Goal: Task Accomplishment & Management: Use online tool/utility

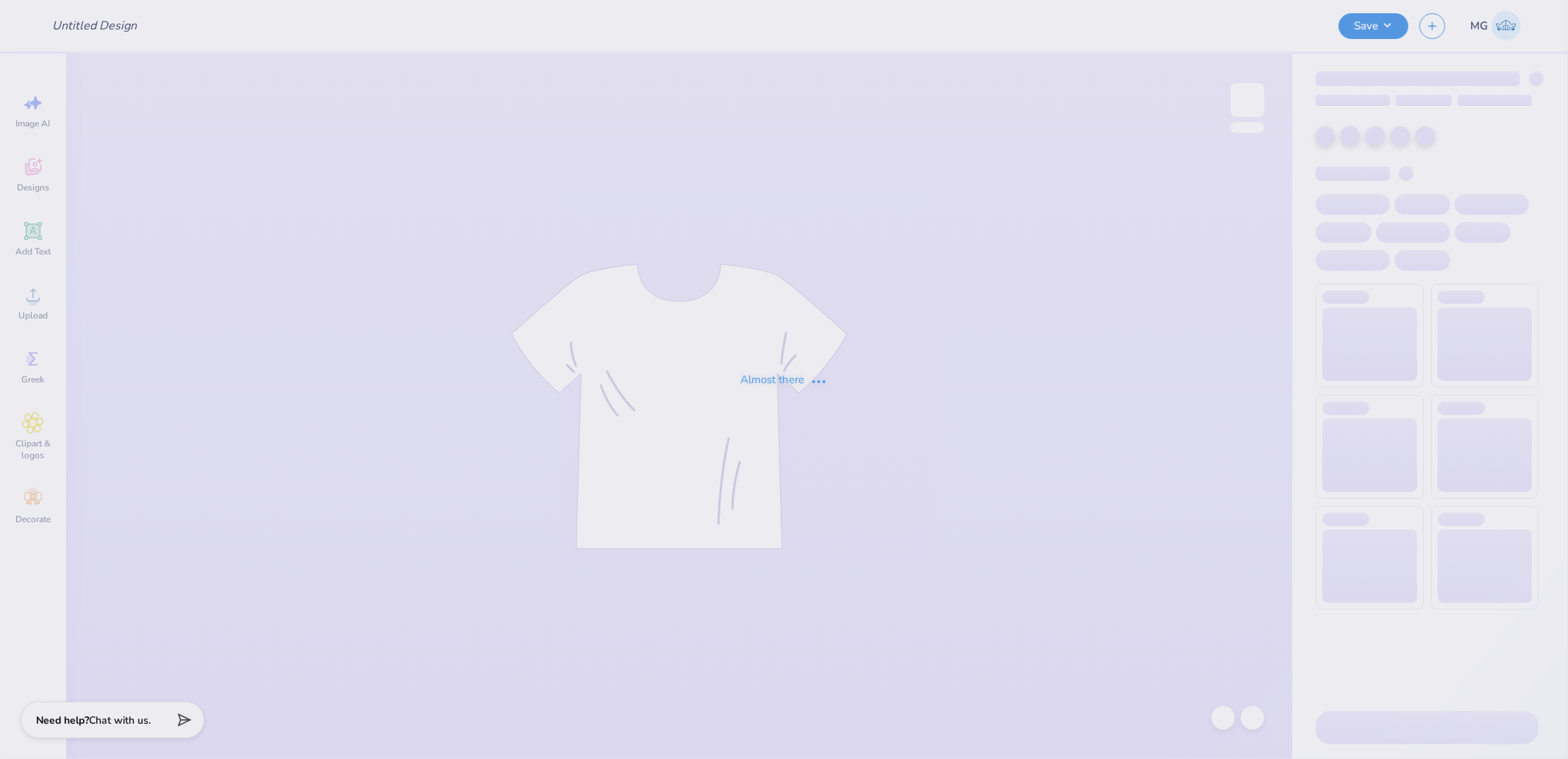
type input "Block - Alpha Delta Phi at [GEOGRAPHIC_DATA][US_STATE]"
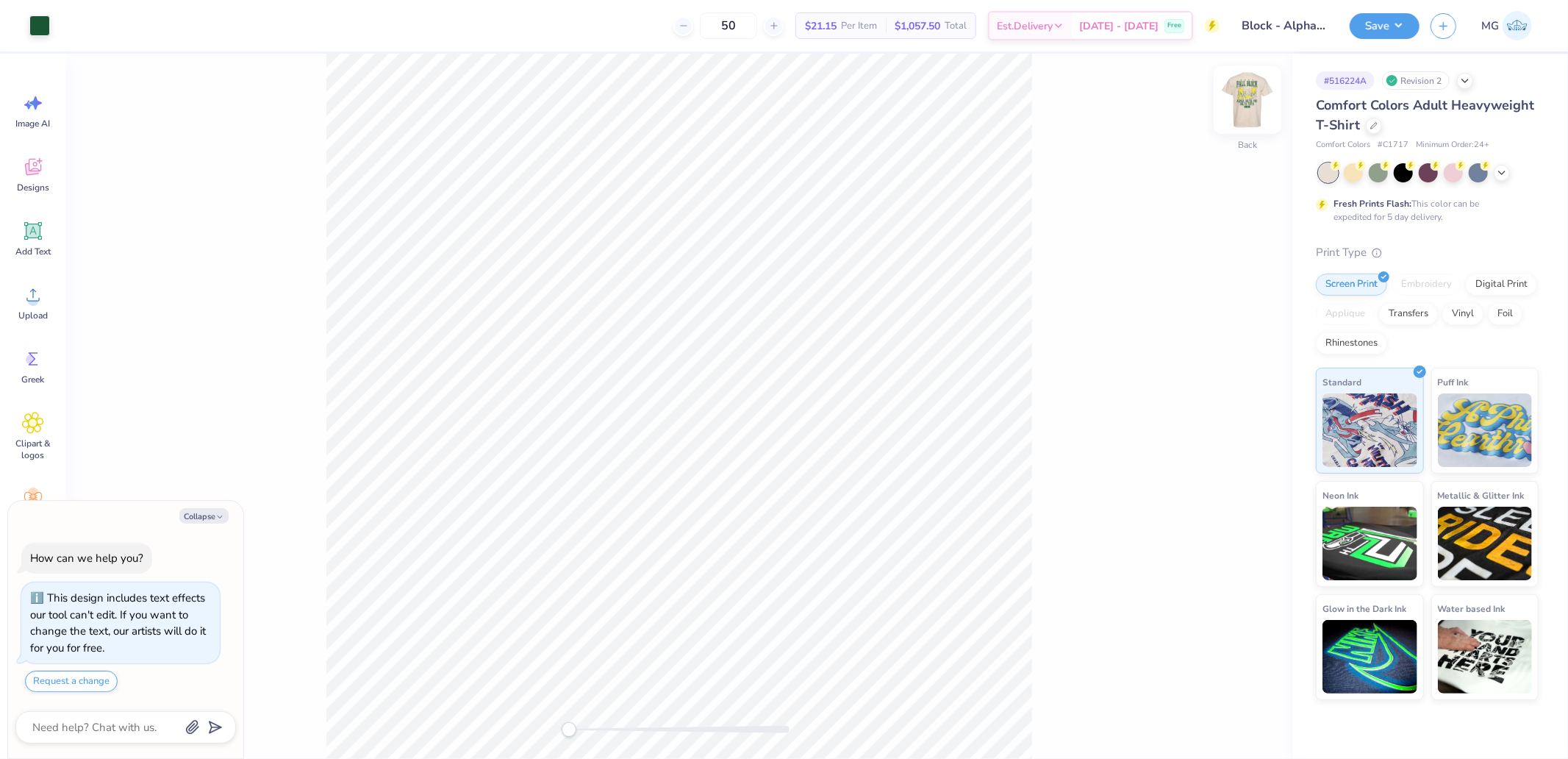
click at [1255, 91] on img at bounding box center [1247, 100] width 59 height 59
click at [39, 300] on icon at bounding box center [32, 295] width 13 height 12
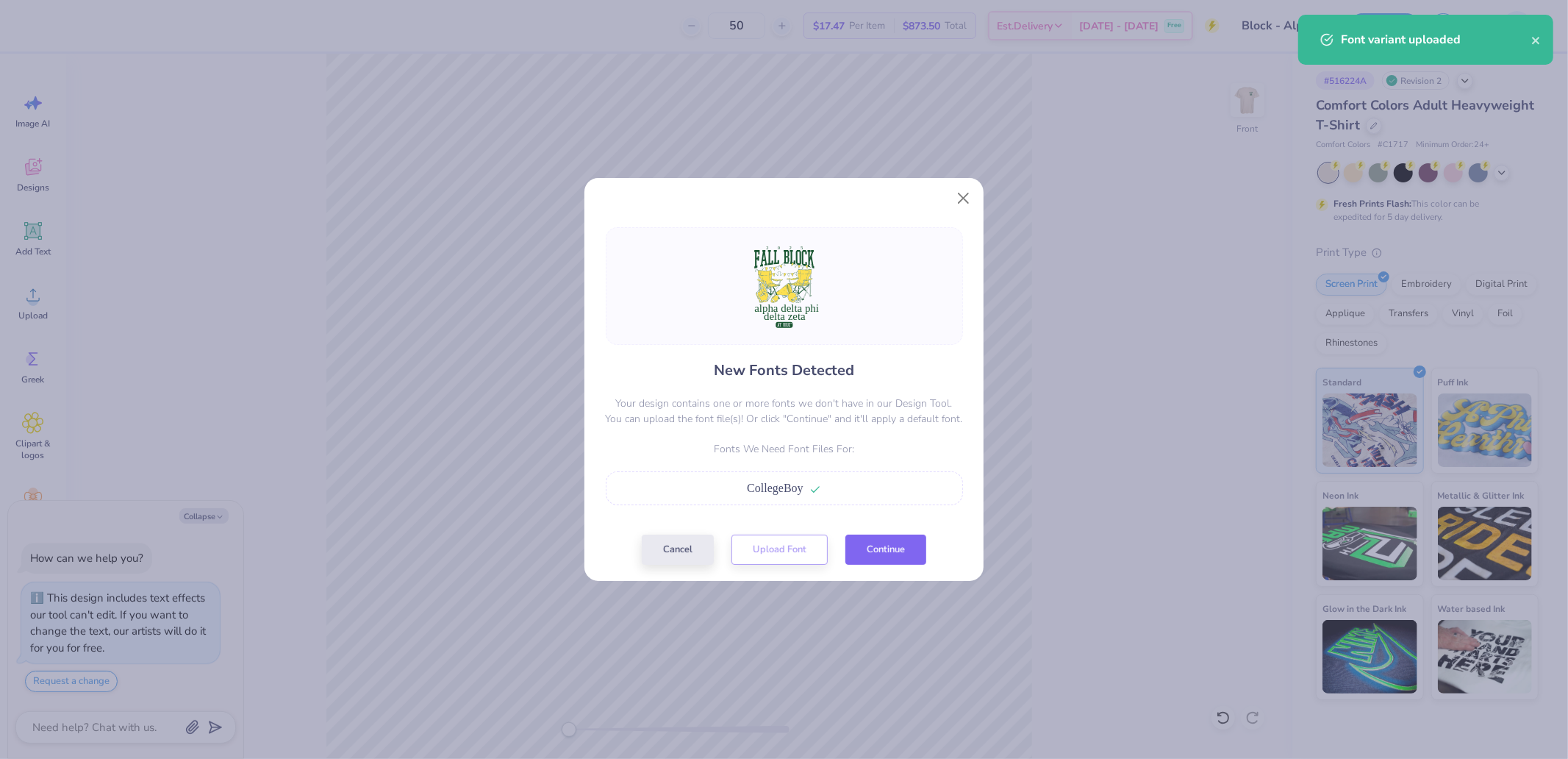
click at [884, 547] on button "Continue" at bounding box center [886, 549] width 81 height 30
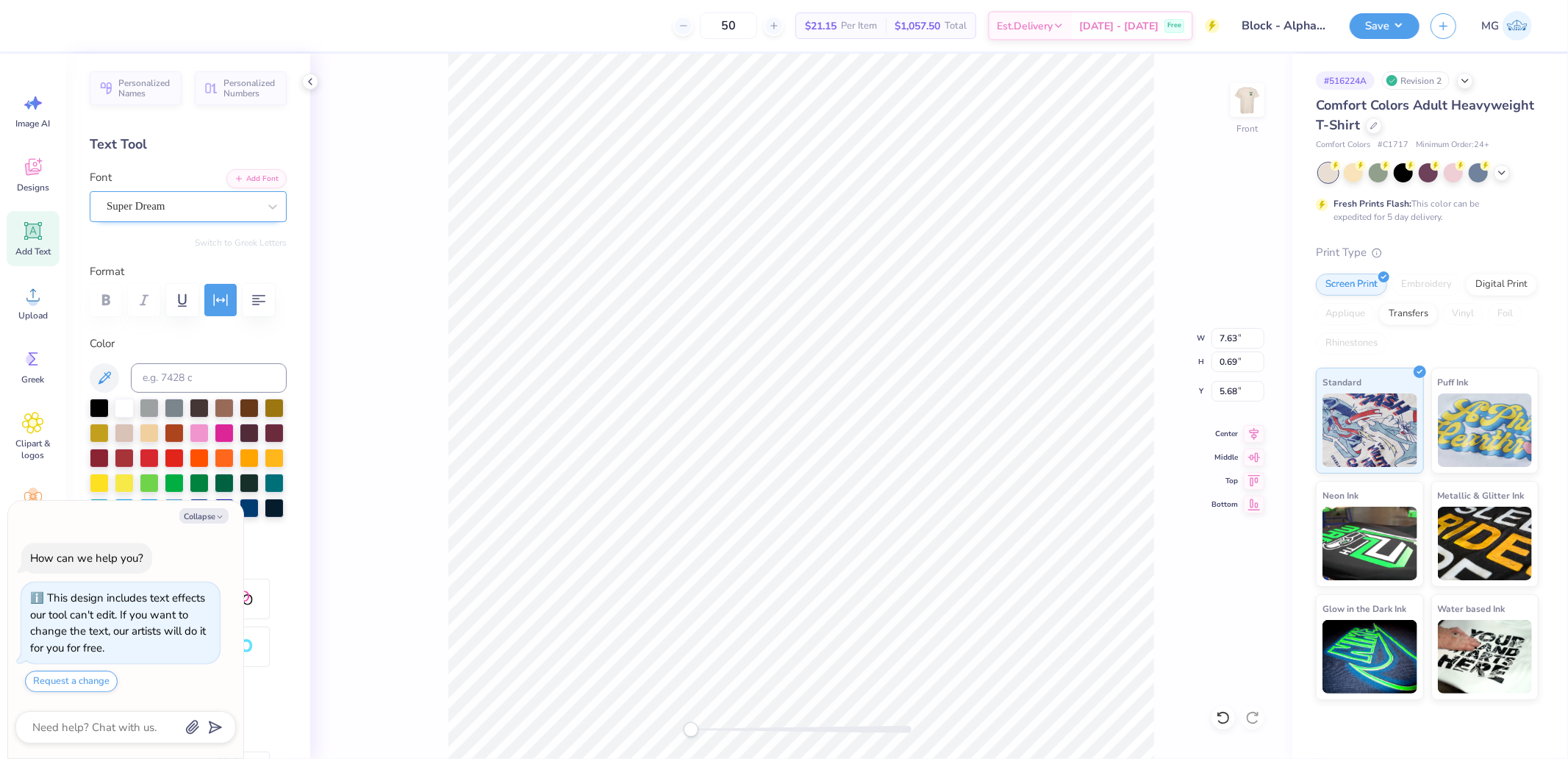
click at [201, 214] on div at bounding box center [182, 207] width 151 height 20
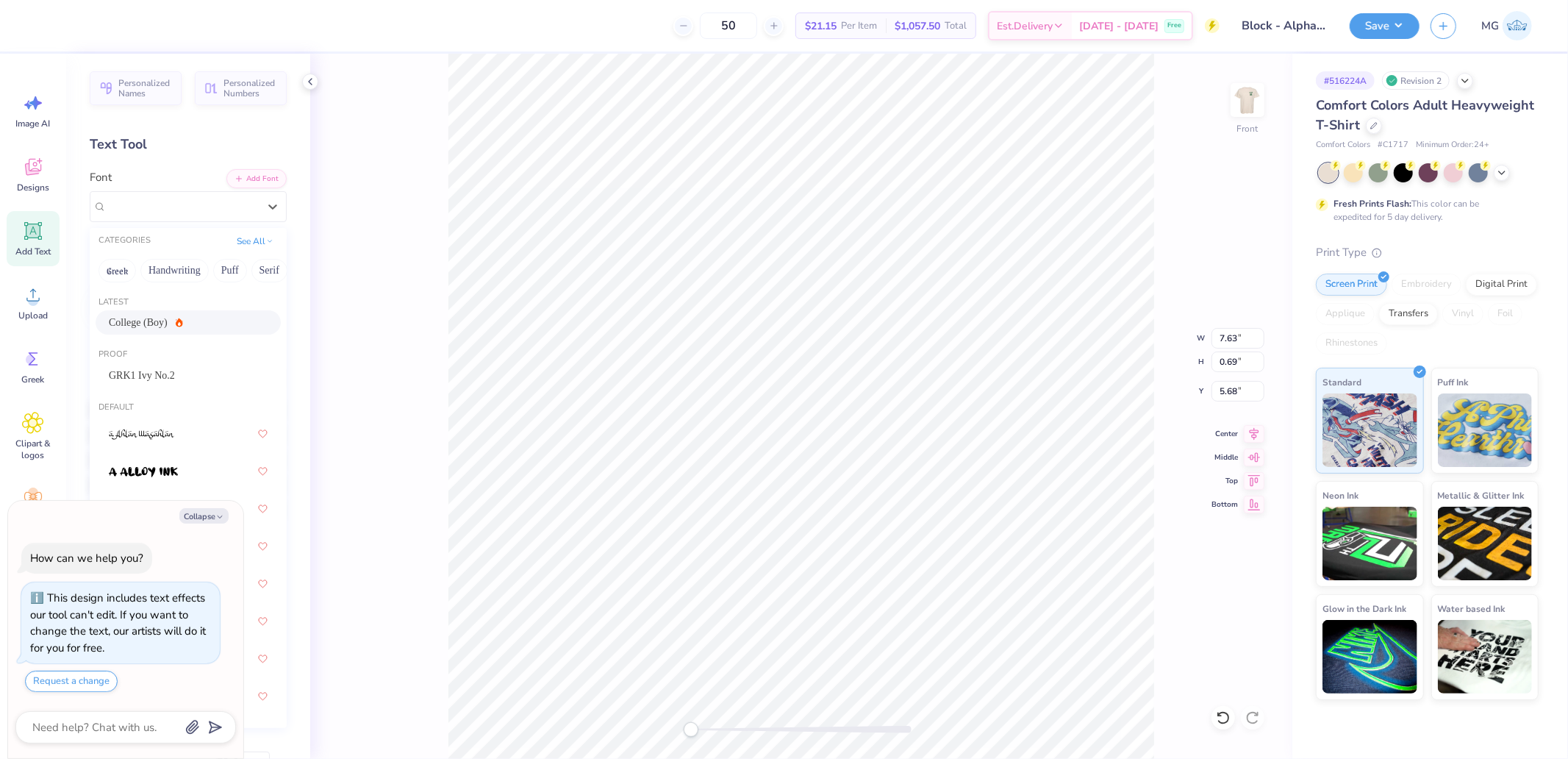
click at [166, 339] on div "Latest College (Boy)" at bounding box center [188, 317] width 197 height 53
click at [176, 322] on icon at bounding box center [180, 322] width 8 height 8
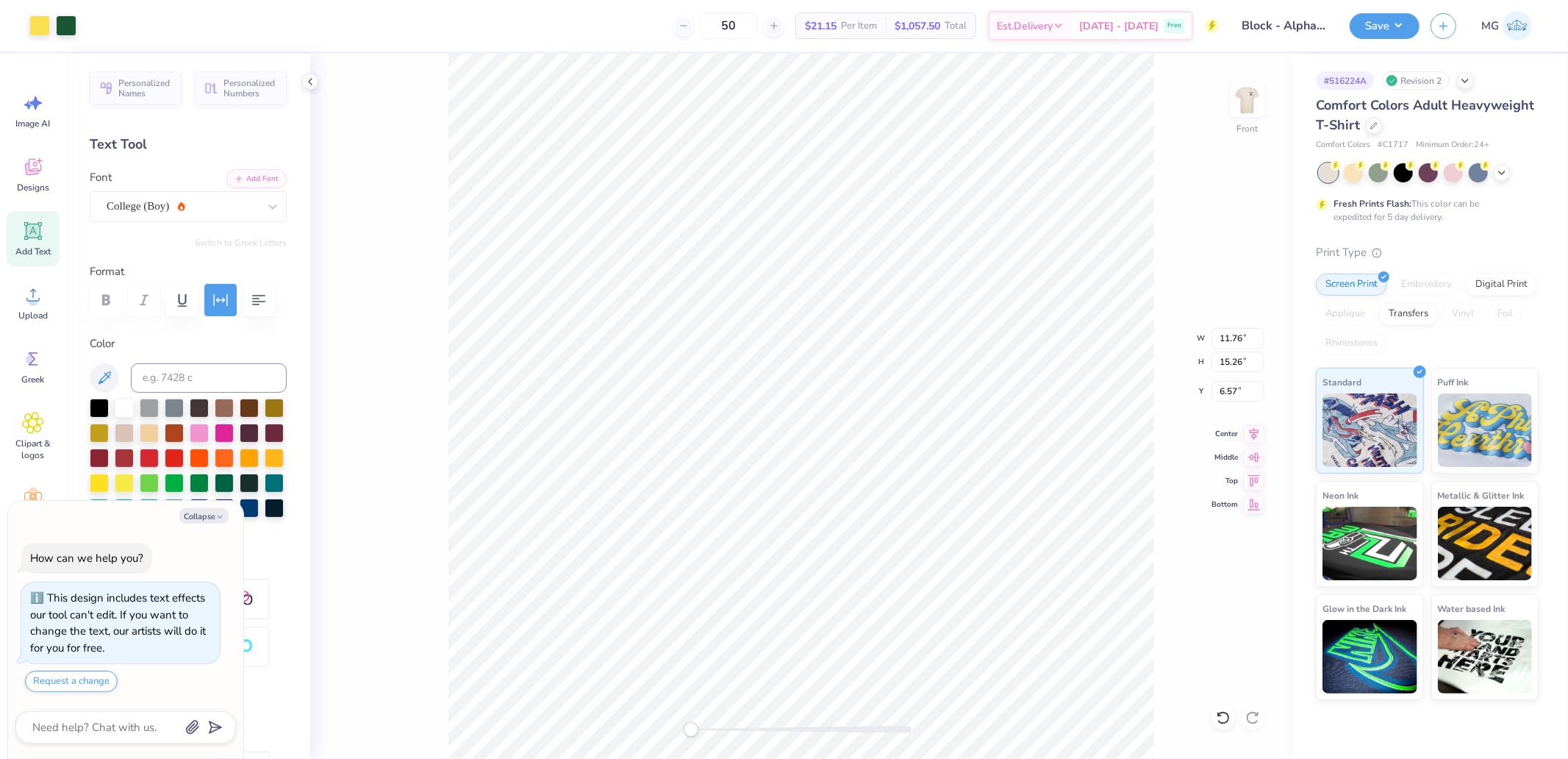
type textarea "x"
type input "14.51"
type input "1.99"
type input "17.15"
click at [178, 201] on div "Super Dream" at bounding box center [182, 207] width 154 height 23
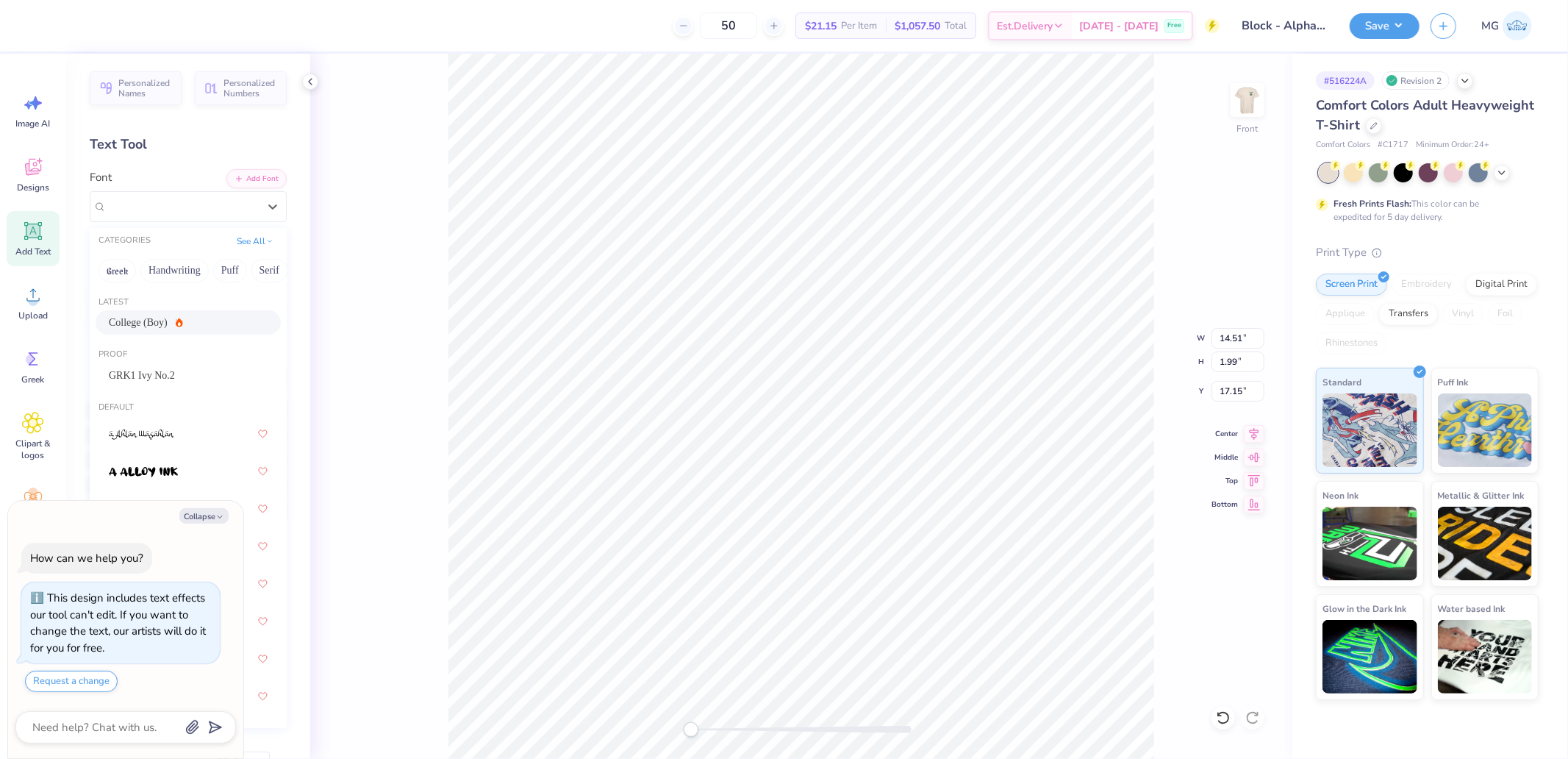
click at [176, 326] on icon at bounding box center [180, 322] width 8 height 9
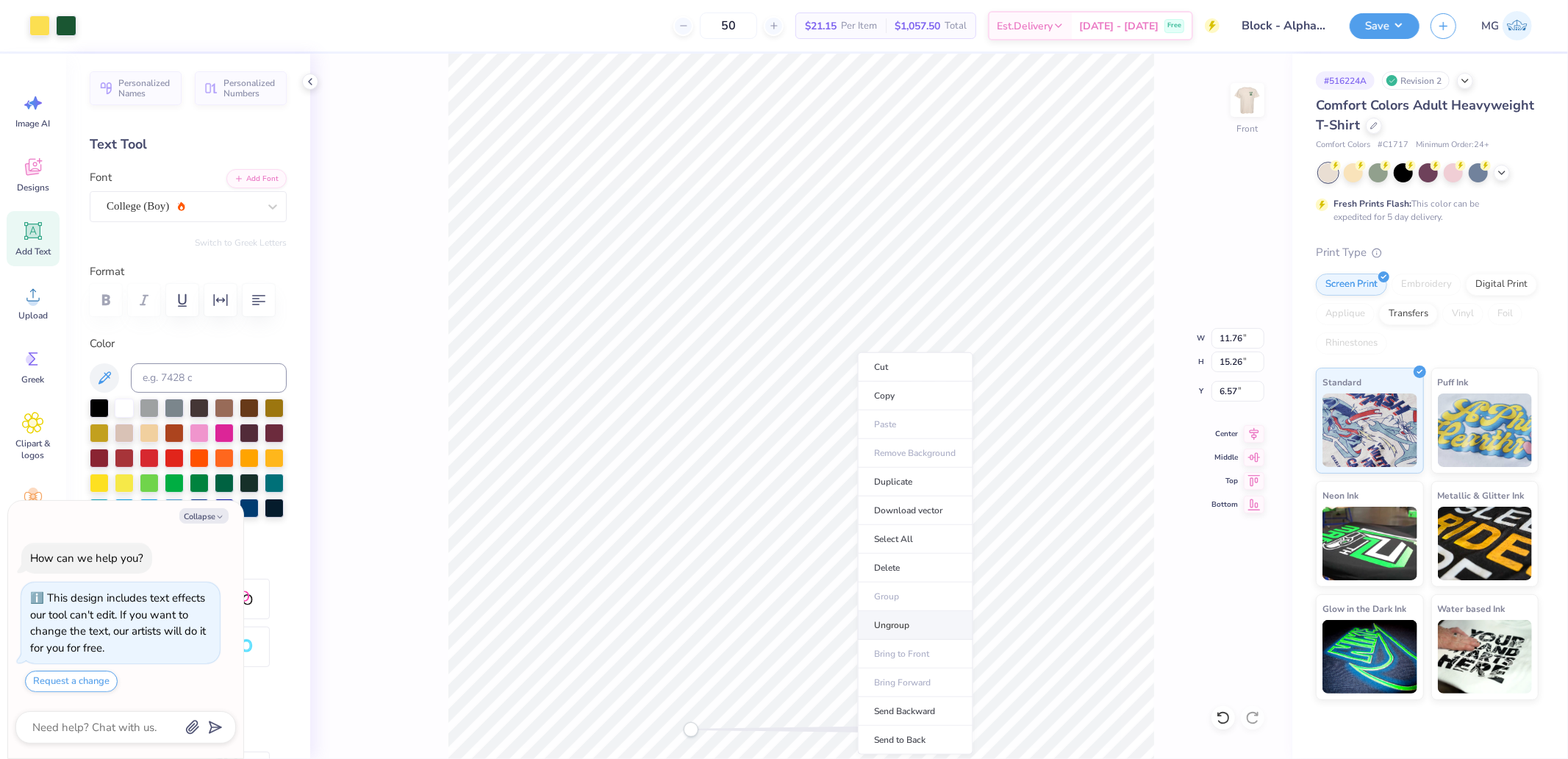
click at [902, 621] on li "Ungroup" at bounding box center [916, 625] width 116 height 29
click at [147, 200] on div "Super Dream" at bounding box center [182, 207] width 154 height 23
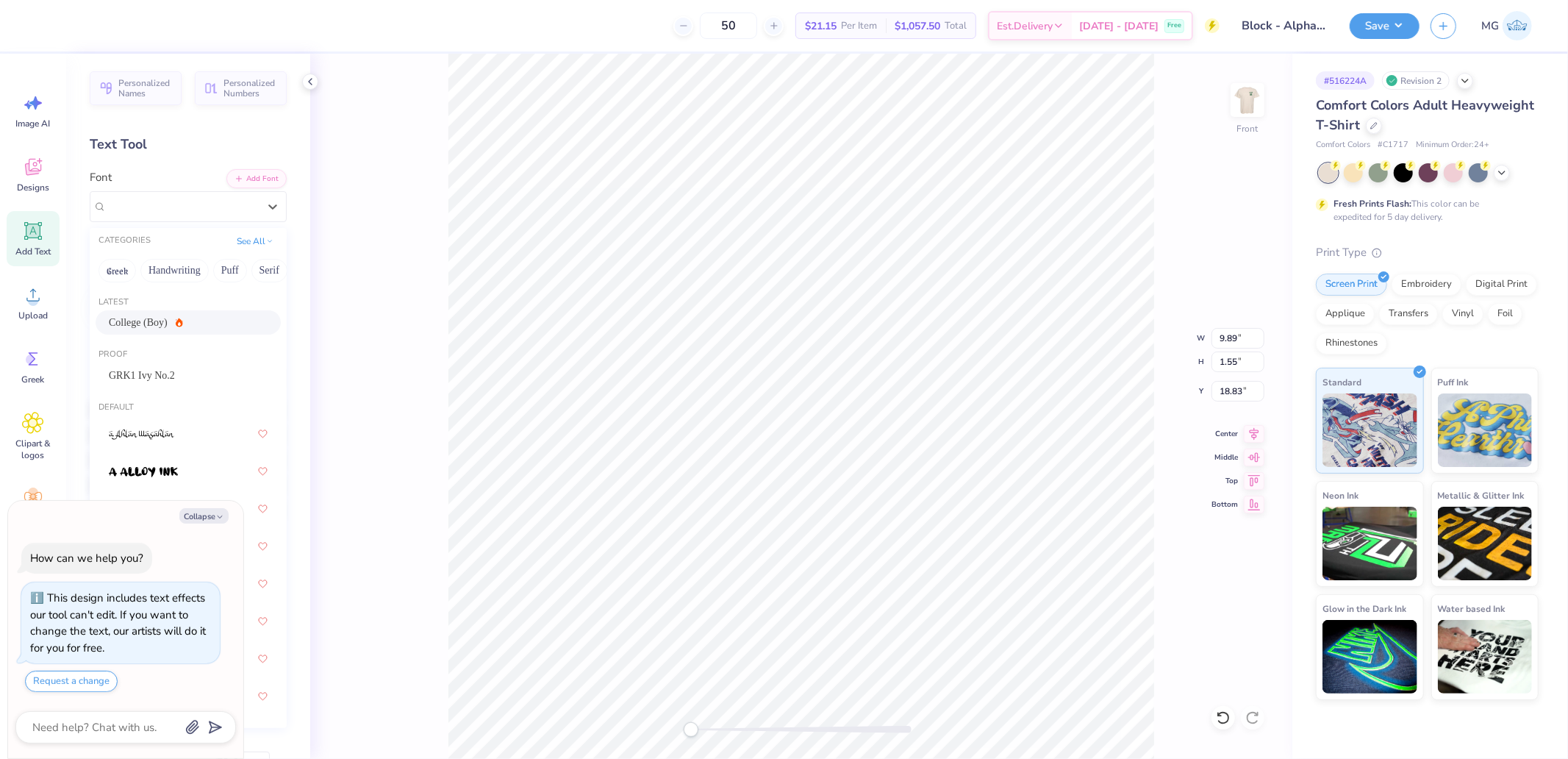
click at [156, 321] on span "College (Boy)" at bounding box center [138, 322] width 59 height 15
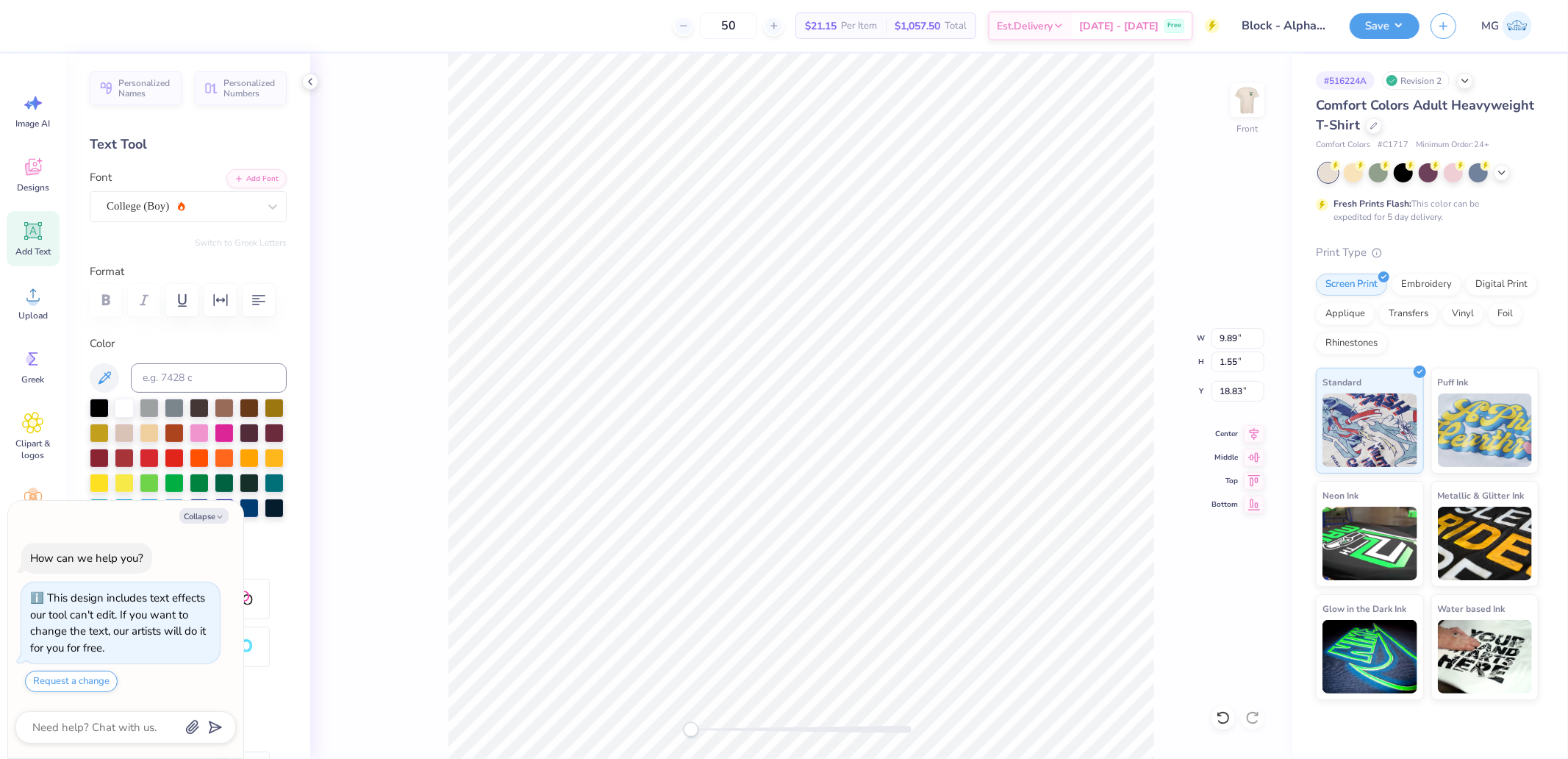
type textarea "x"
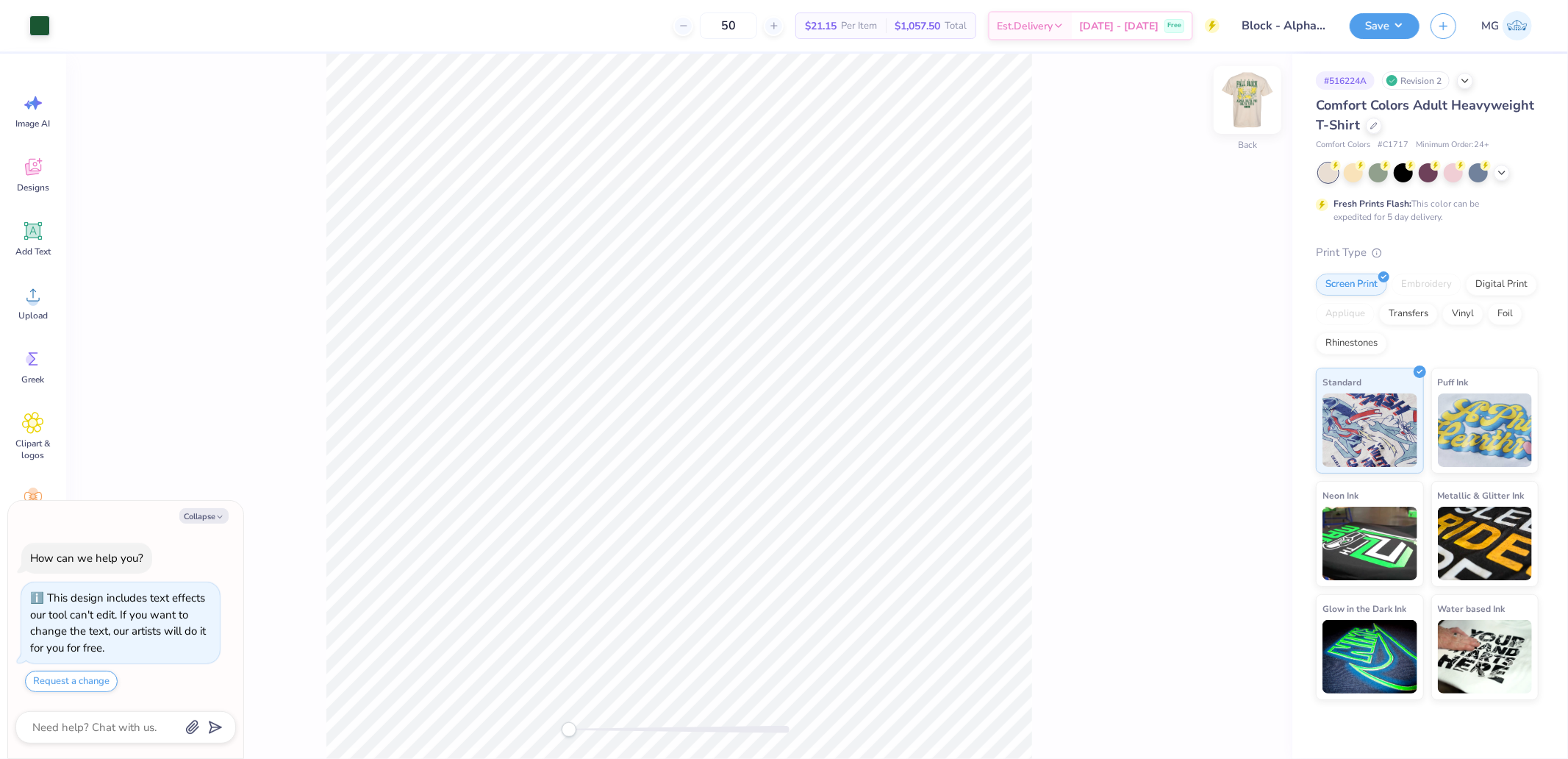
click at [1247, 96] on img at bounding box center [1247, 100] width 59 height 59
click at [1098, 712] on div "Front" at bounding box center [679, 406] width 1226 height 706
click at [742, 436] on li "Ungroup" at bounding box center [746, 439] width 116 height 29
type textarea "x"
type input "0.60"
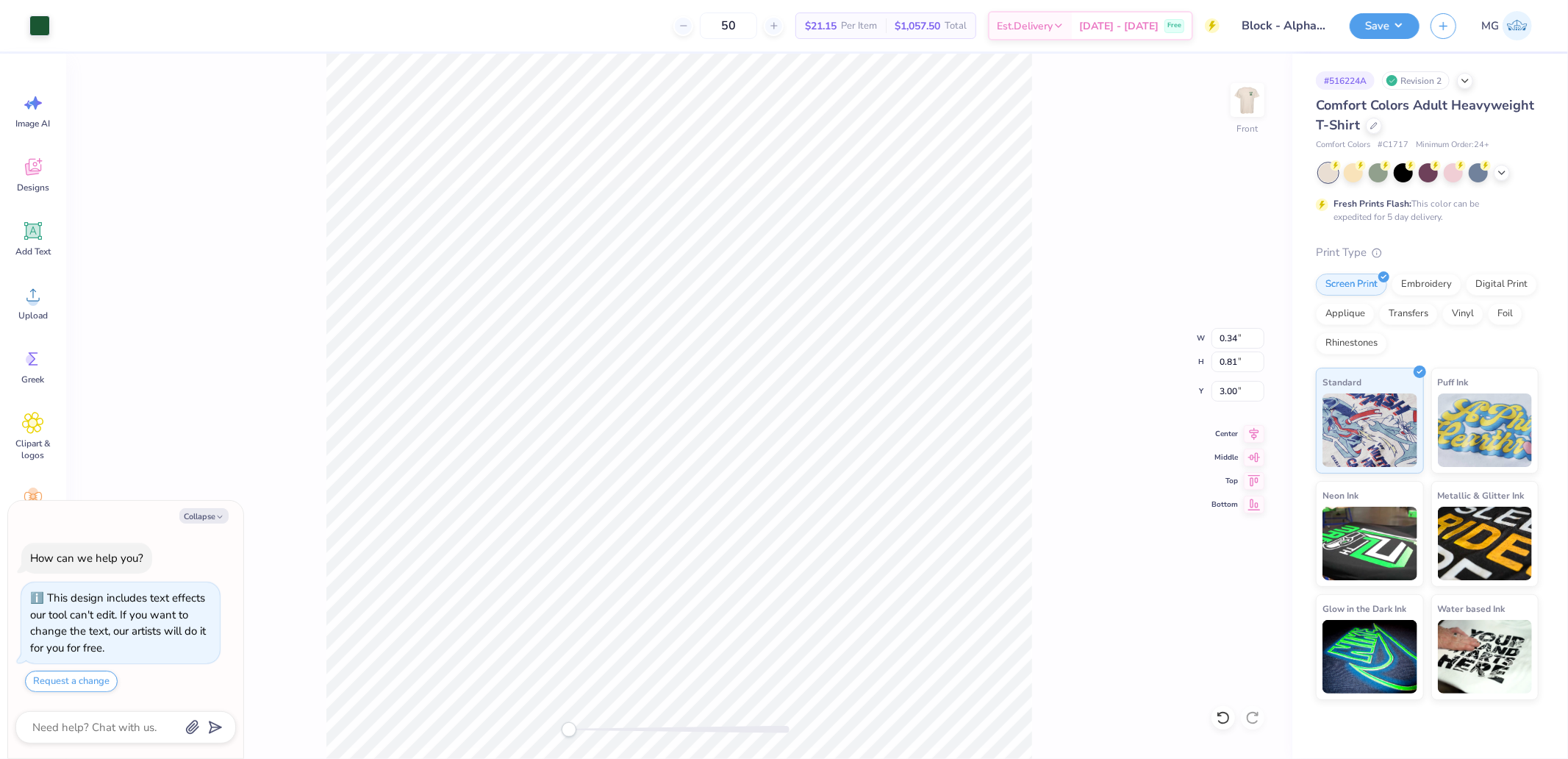
type input "1.38"
type input "13.73"
click at [40, 295] on icon at bounding box center [33, 295] width 22 height 22
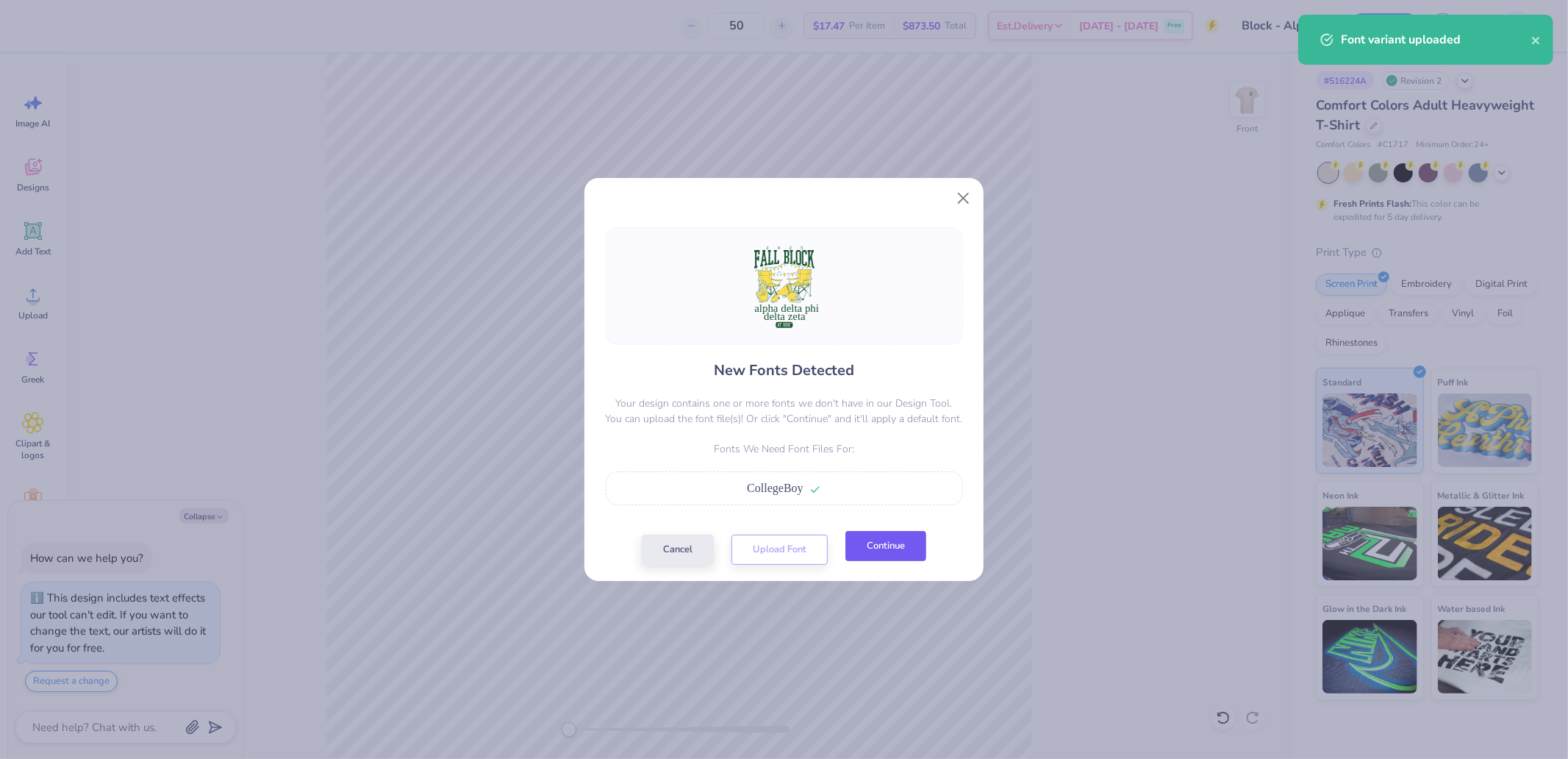
click at [878, 547] on button "Continue" at bounding box center [886, 546] width 81 height 30
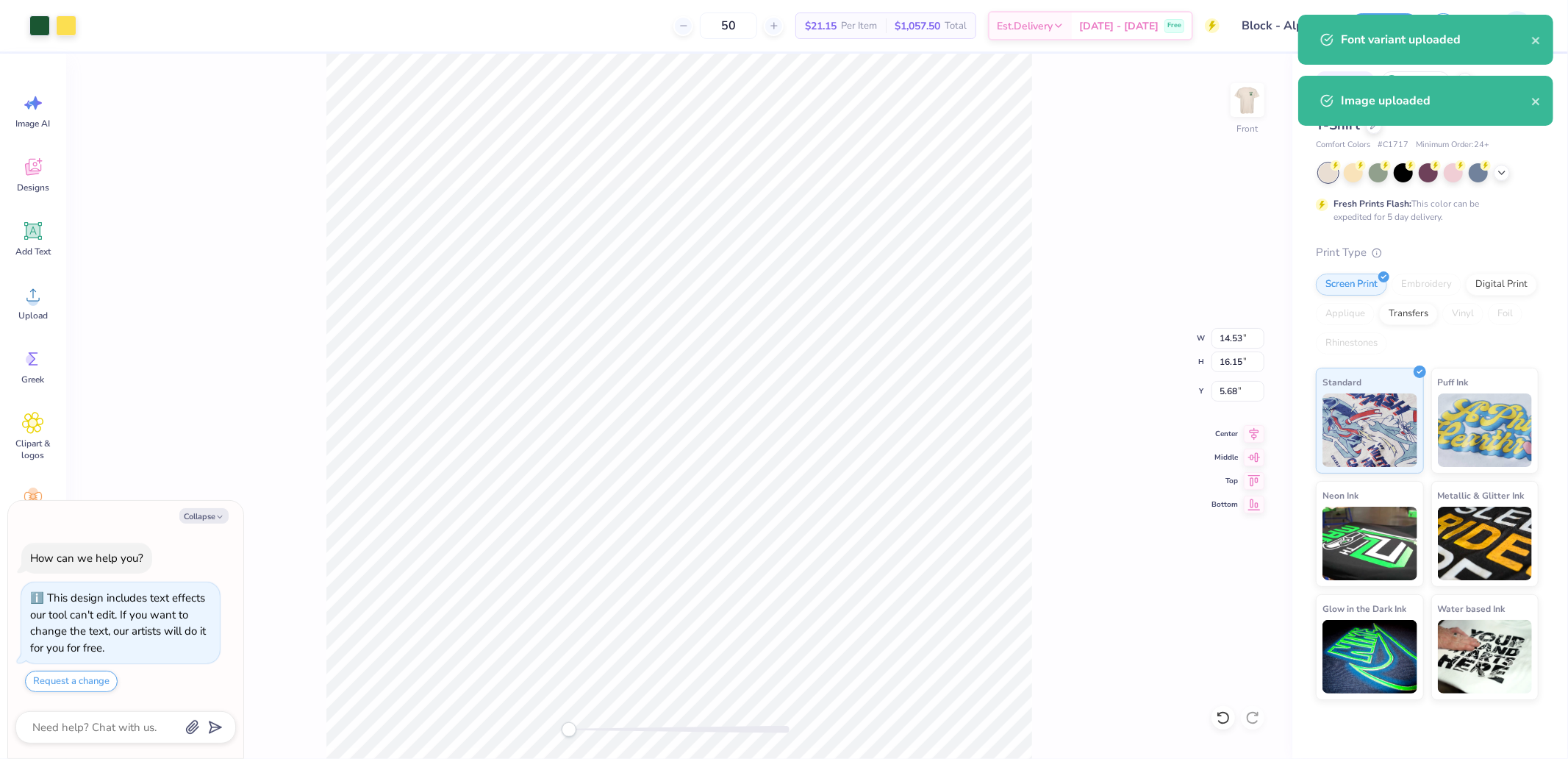
click at [1073, 174] on div "Front W 14.53 14.53 " H 16.15 16.15 " Y 5.68 5.68 " Center Middle Top Bottom" at bounding box center [679, 406] width 1226 height 706
type textarea "x"
type input "7.63"
type input "0.69"
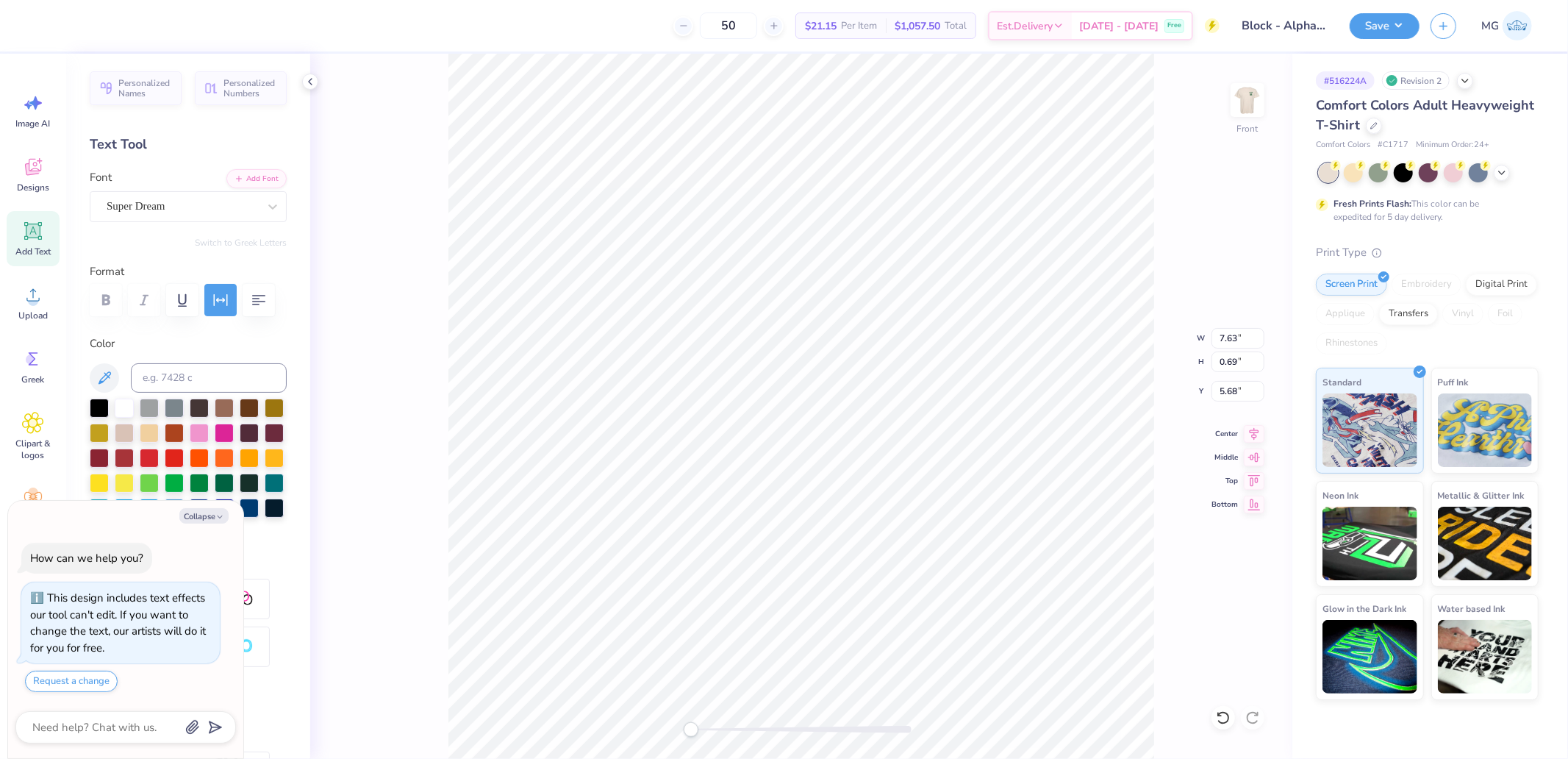
click at [183, 187] on div "Font Super Dream" at bounding box center [188, 195] width 197 height 53
click at [173, 211] on div "Super Dream" at bounding box center [182, 207] width 154 height 23
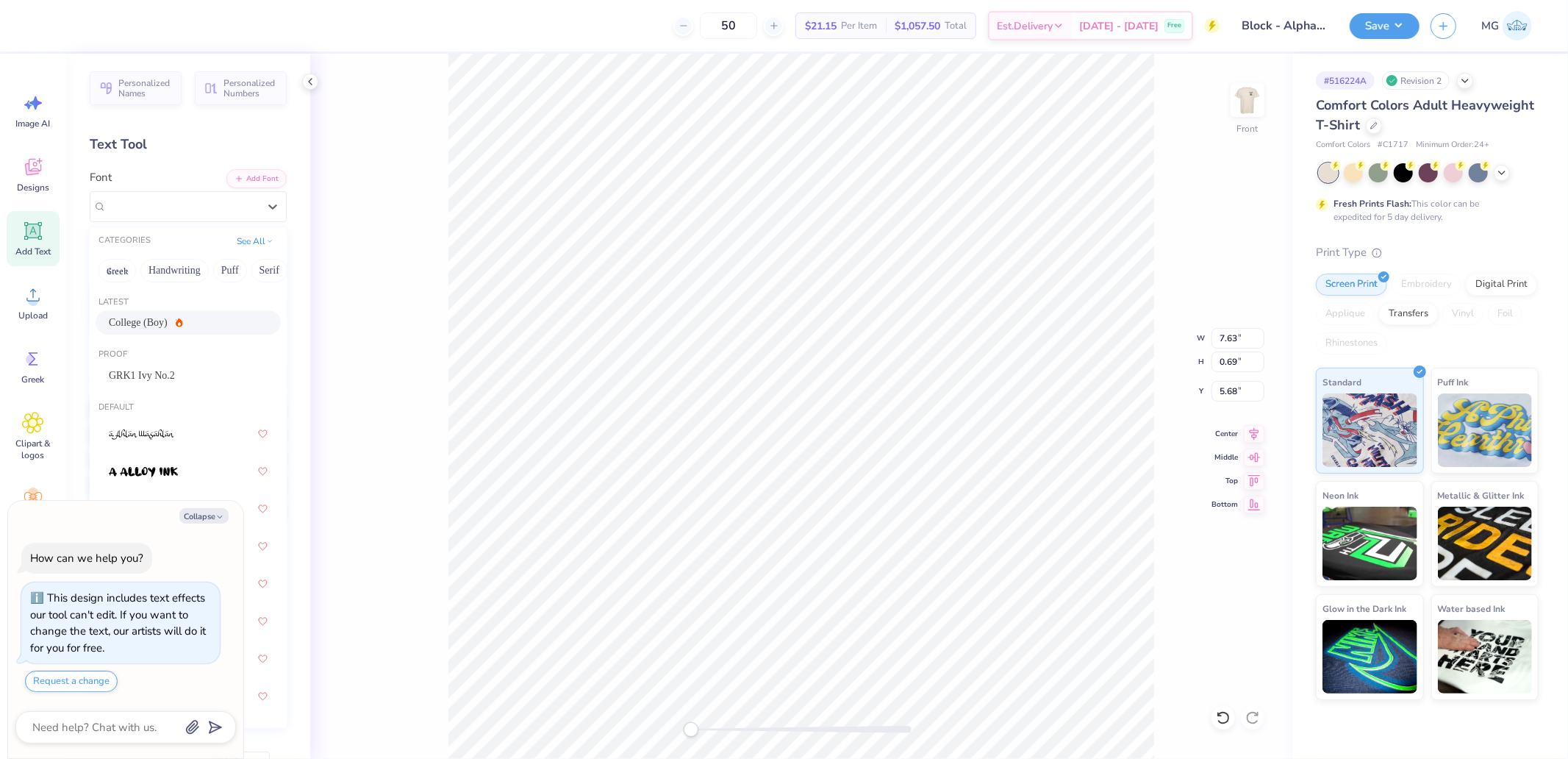
click at [149, 326] on span "College (Boy)" at bounding box center [138, 322] width 59 height 15
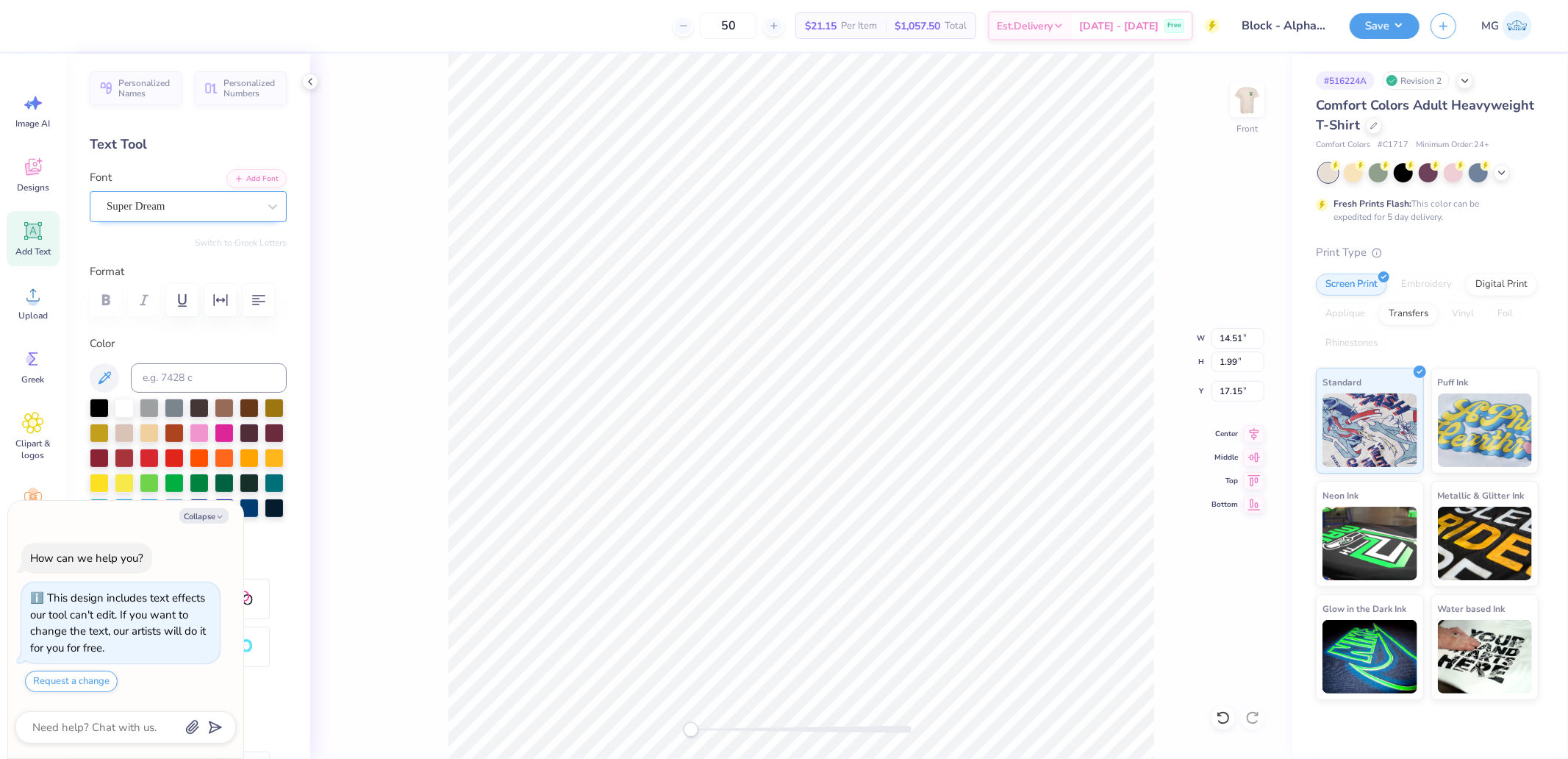
click at [155, 195] on div "Super Dream" at bounding box center [182, 207] width 154 height 23
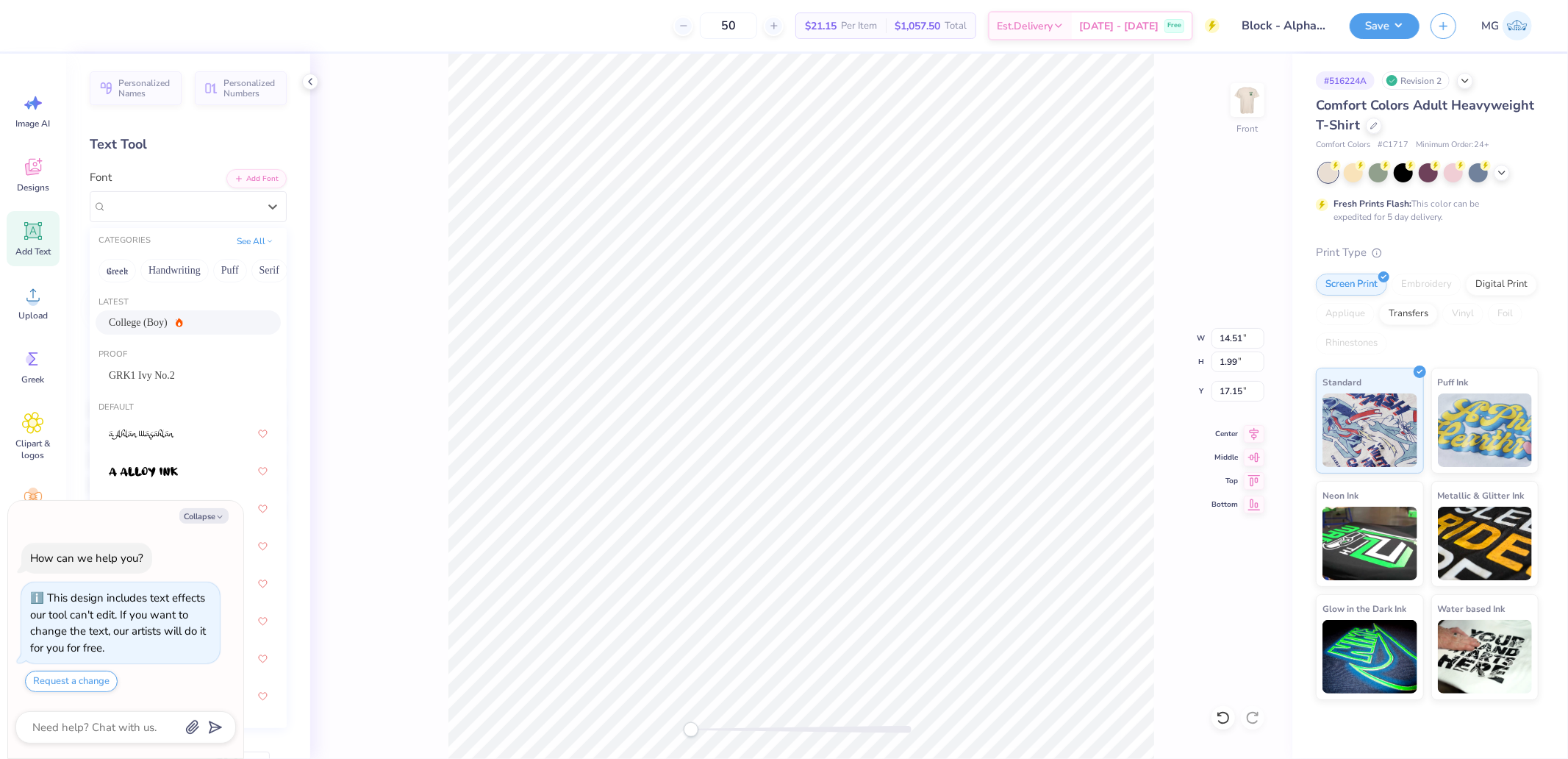
click at [158, 320] on div "College (Boy)" at bounding box center [146, 322] width 74 height 15
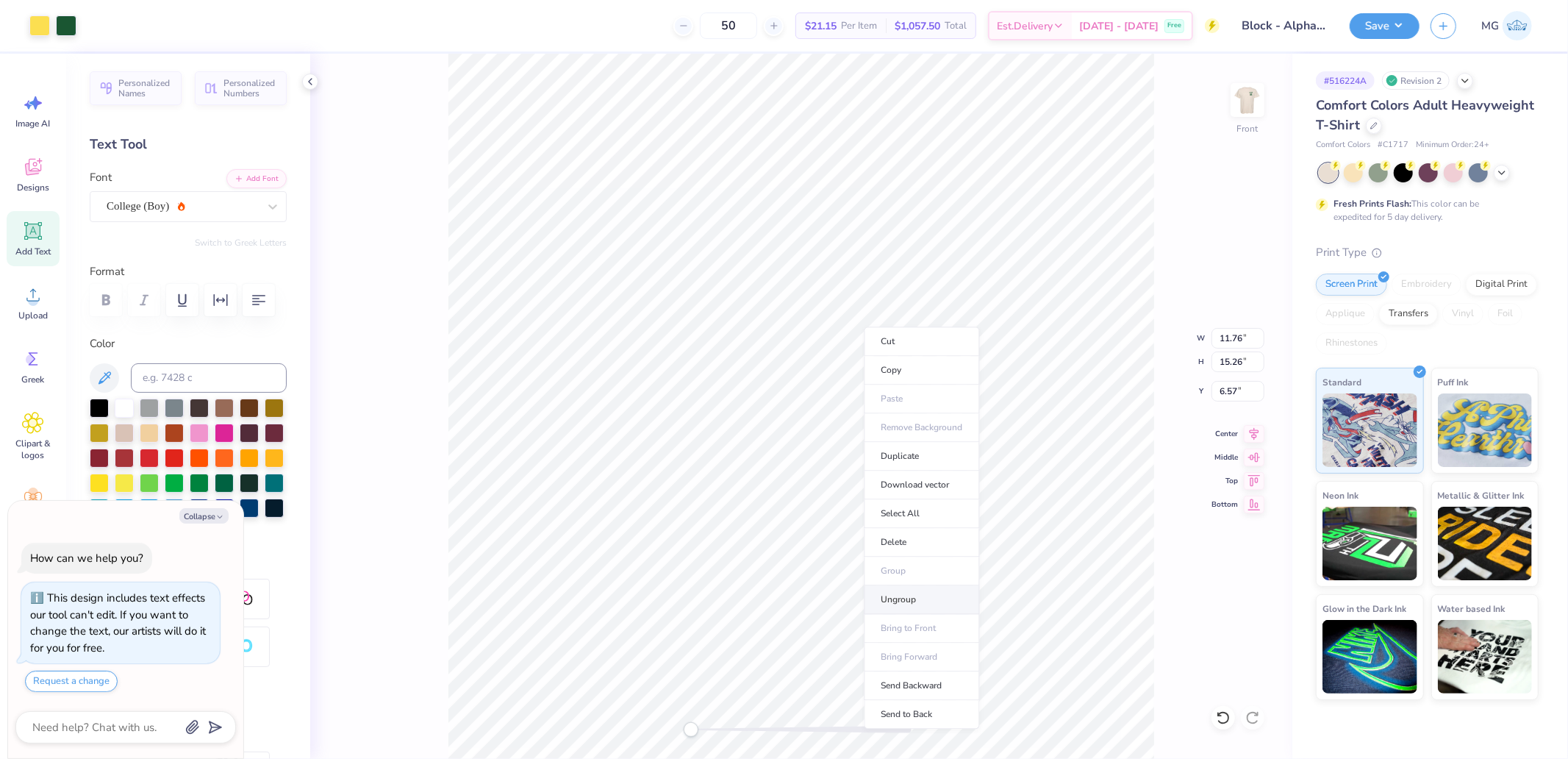
click at [911, 592] on li "Ungroup" at bounding box center [922, 599] width 116 height 29
type textarea "x"
type input "9.89"
type input "1.55"
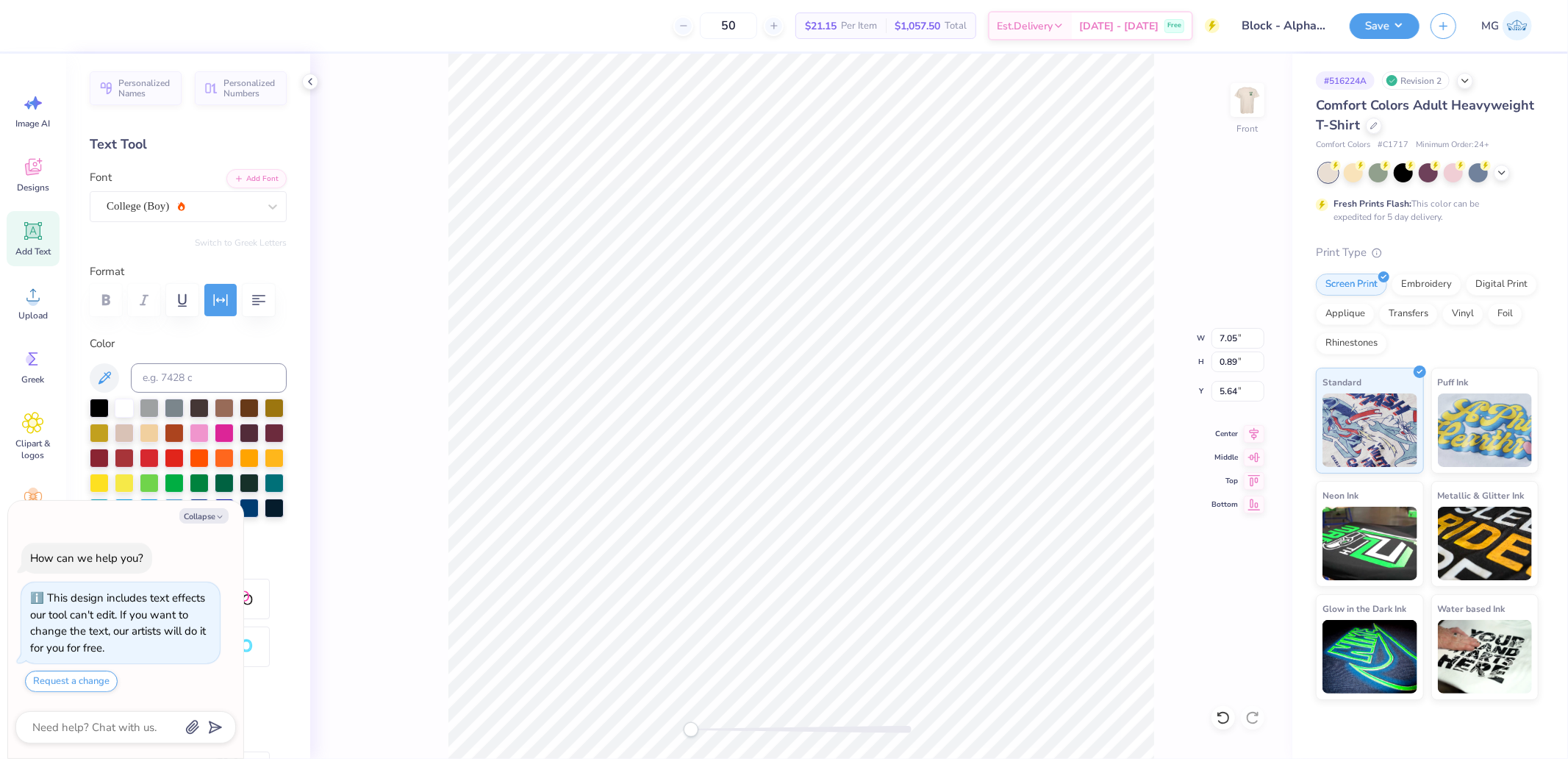
type input "18.83"
click at [173, 201] on div "Super Dream" at bounding box center [182, 207] width 154 height 23
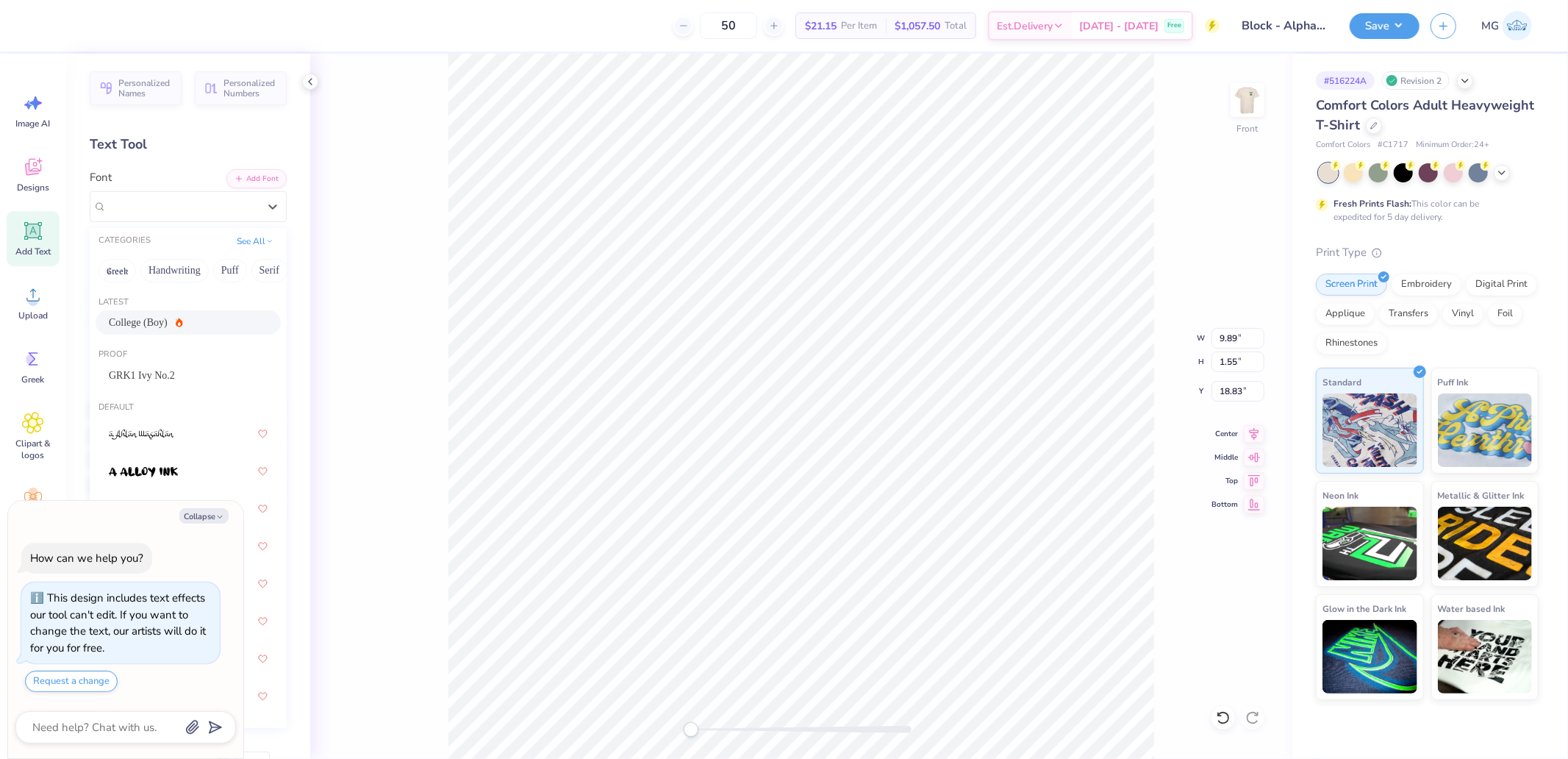
click at [176, 325] on icon at bounding box center [180, 322] width 8 height 8
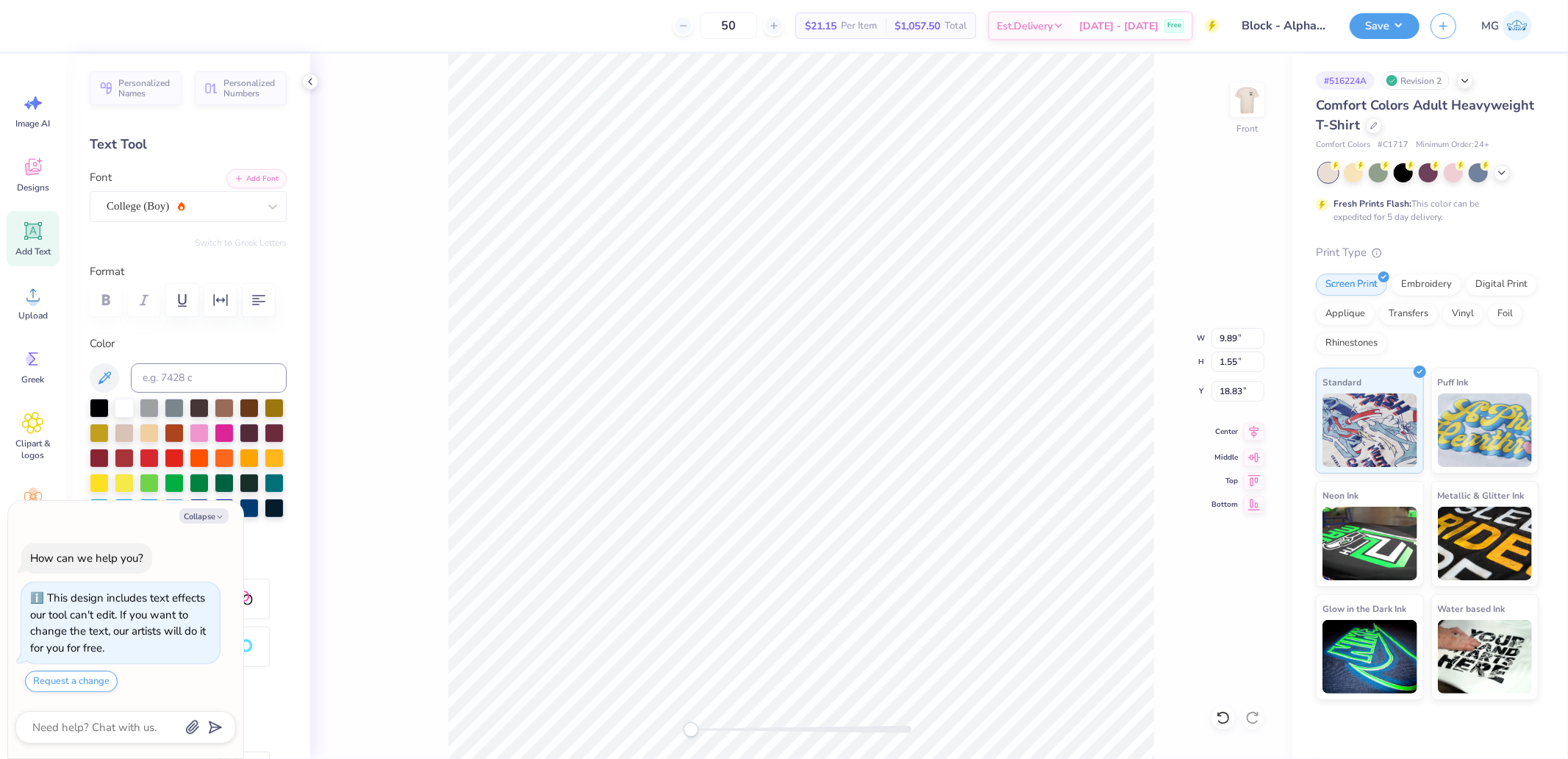
click at [1253, 442] on div "Front W 9.89 9.89 " H 1.55 1.55 " Y 18.83 18.83 " Center Middle Top Bottom" at bounding box center [801, 406] width 982 height 706
click at [1251, 434] on icon at bounding box center [1254, 431] width 21 height 18
type textarea "x"
type input "7.99"
type input "18.99"
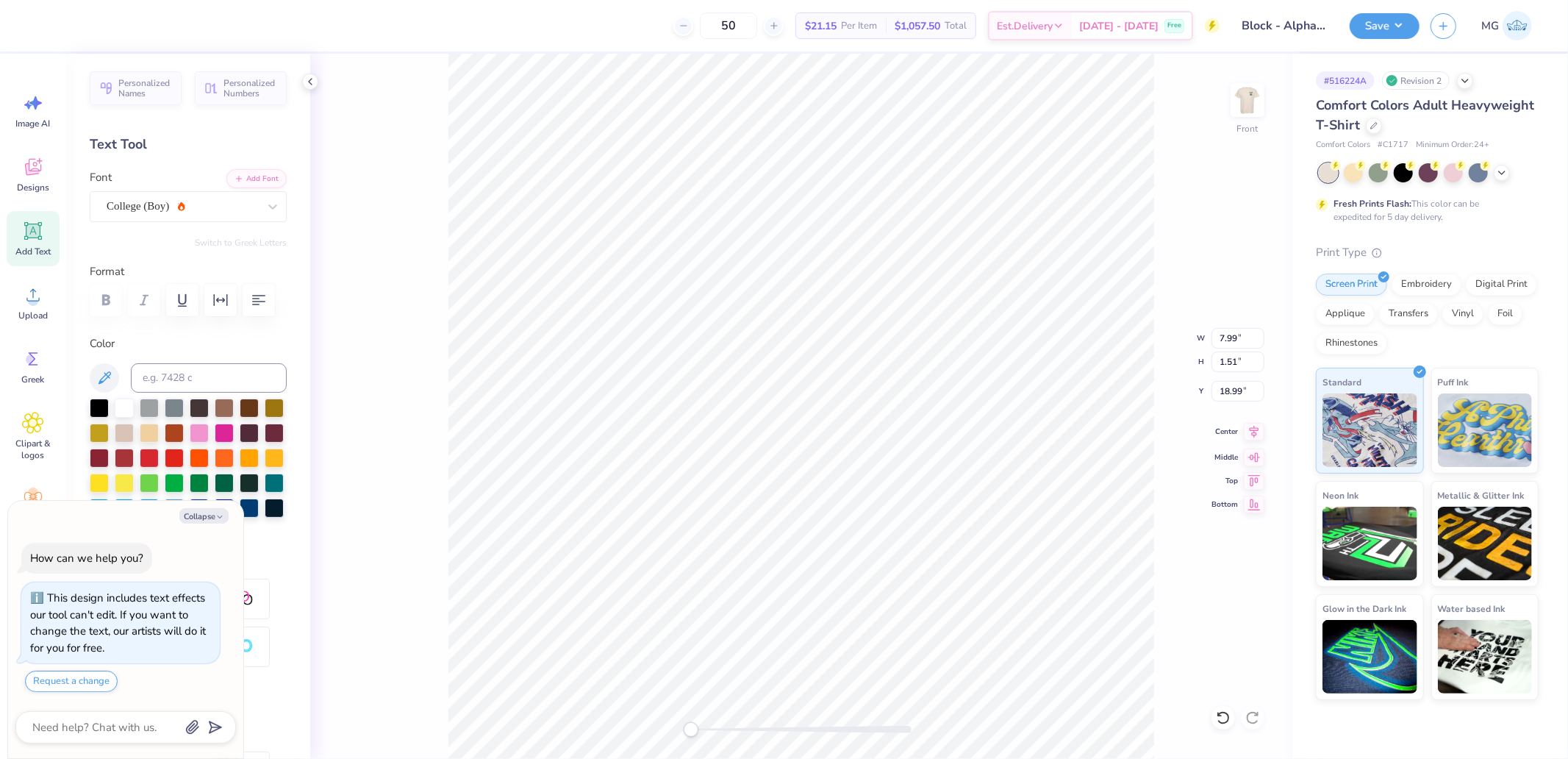
click at [1262, 436] on icon at bounding box center [1254, 431] width 21 height 18
click at [1262, 431] on icon at bounding box center [1254, 431] width 21 height 18
click at [1258, 442] on div "Front W 7.05 7.05 " H 0.89 0.89 " Y 5.64 5.64 " Center Middle Top Bottom" at bounding box center [801, 406] width 982 height 706
click at [1253, 432] on icon at bounding box center [1254, 431] width 21 height 18
type textarea "x"
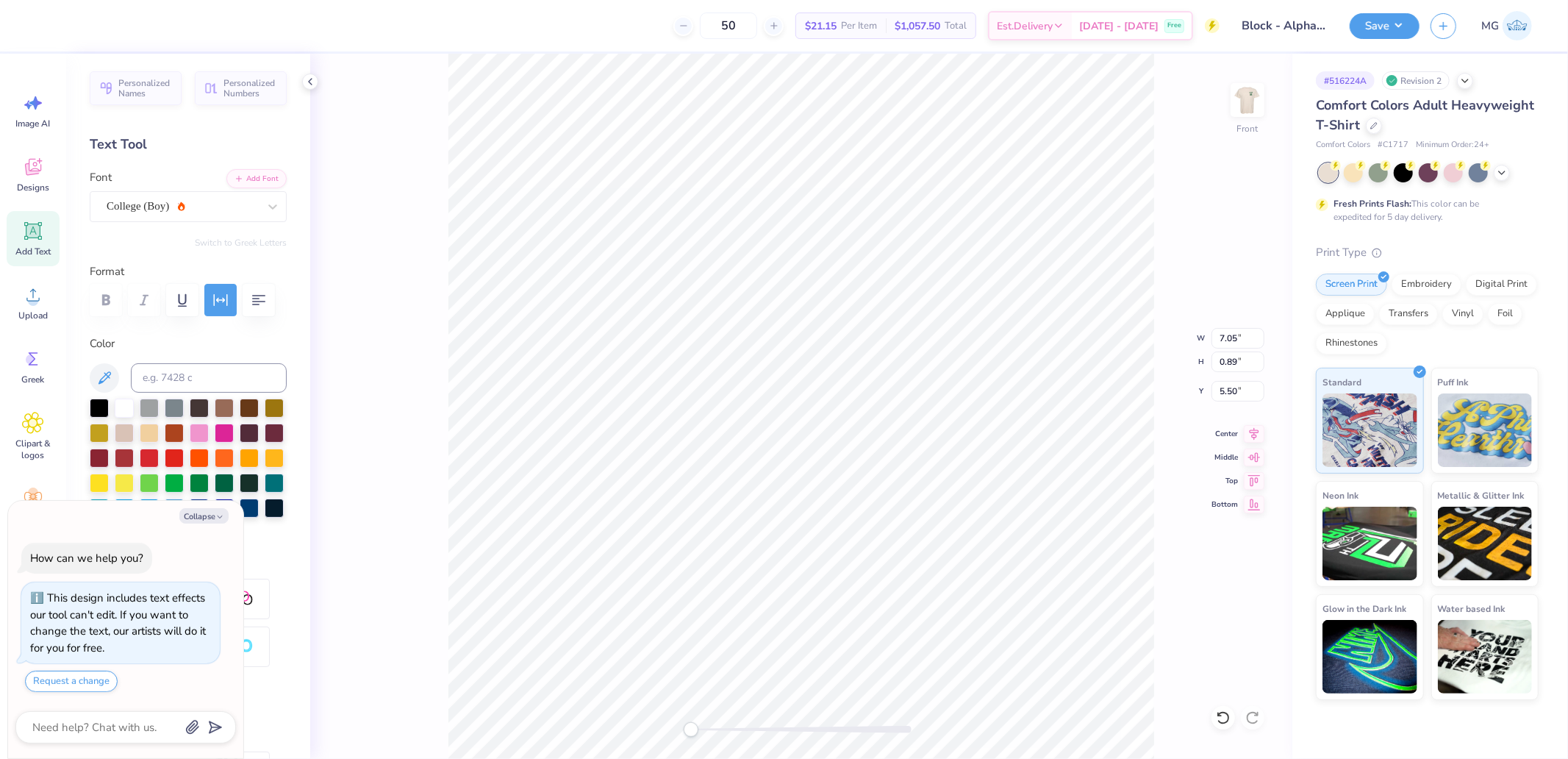
type input "11.66"
type input "13.32"
type textarea "x"
type input "7.99"
type input "1.51"
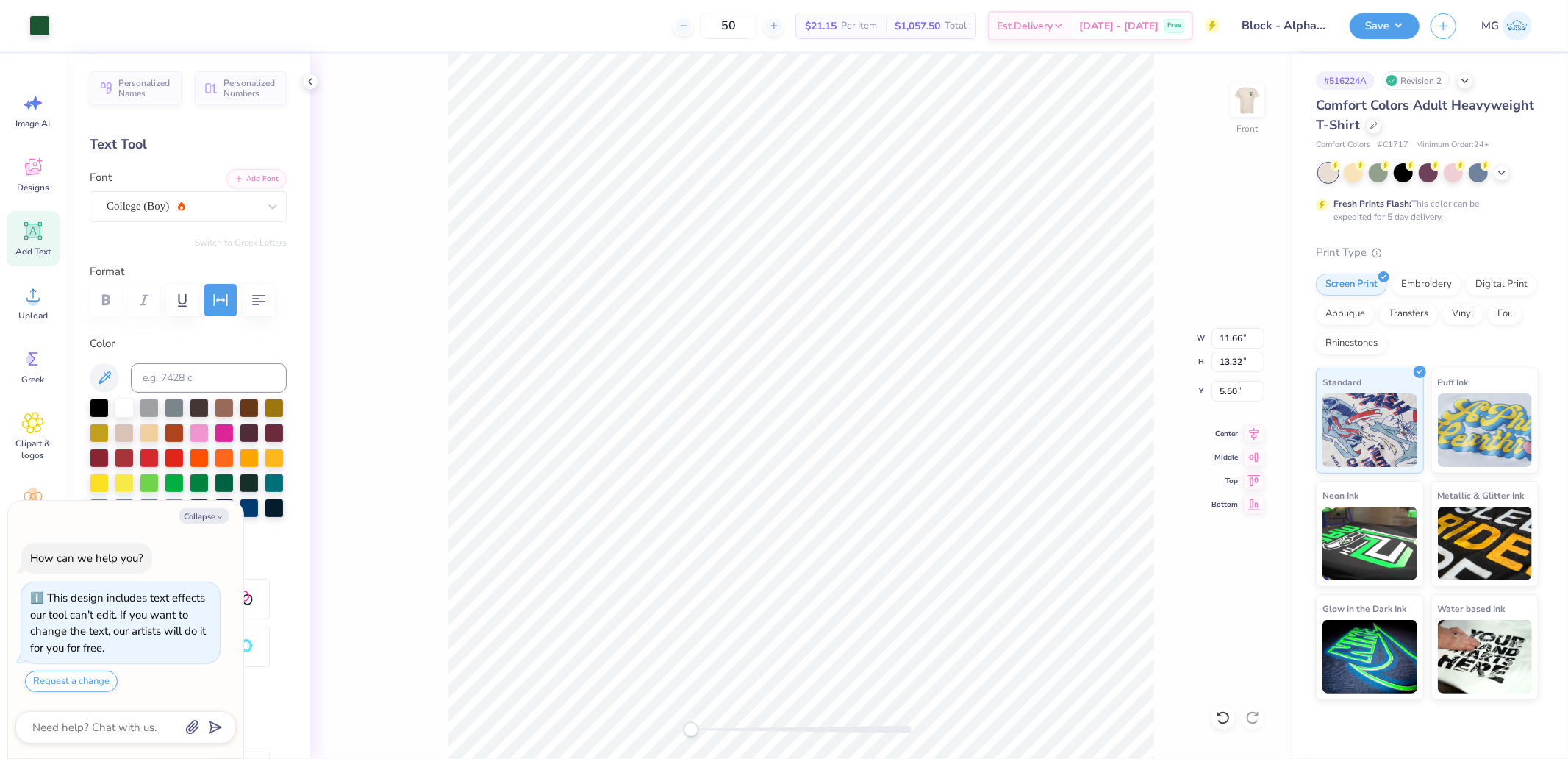
type input "18.99"
click at [1251, 440] on icon at bounding box center [1254, 433] width 21 height 18
type textarea "x"
type input "11.76"
type input "6.19"
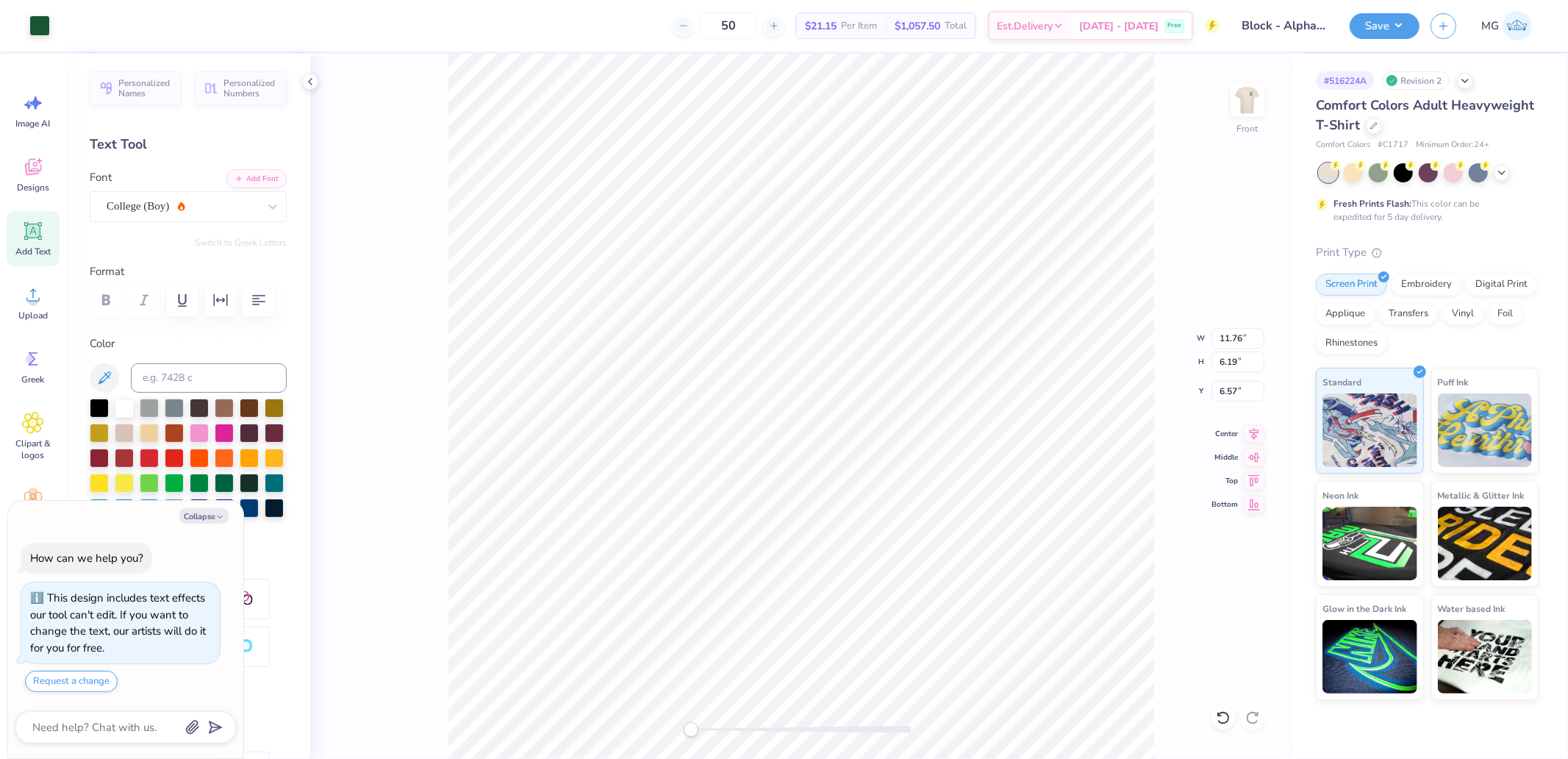
type input "6.57"
type textarea "x"
type input "7.05"
type input "0.89"
type input "5.50"
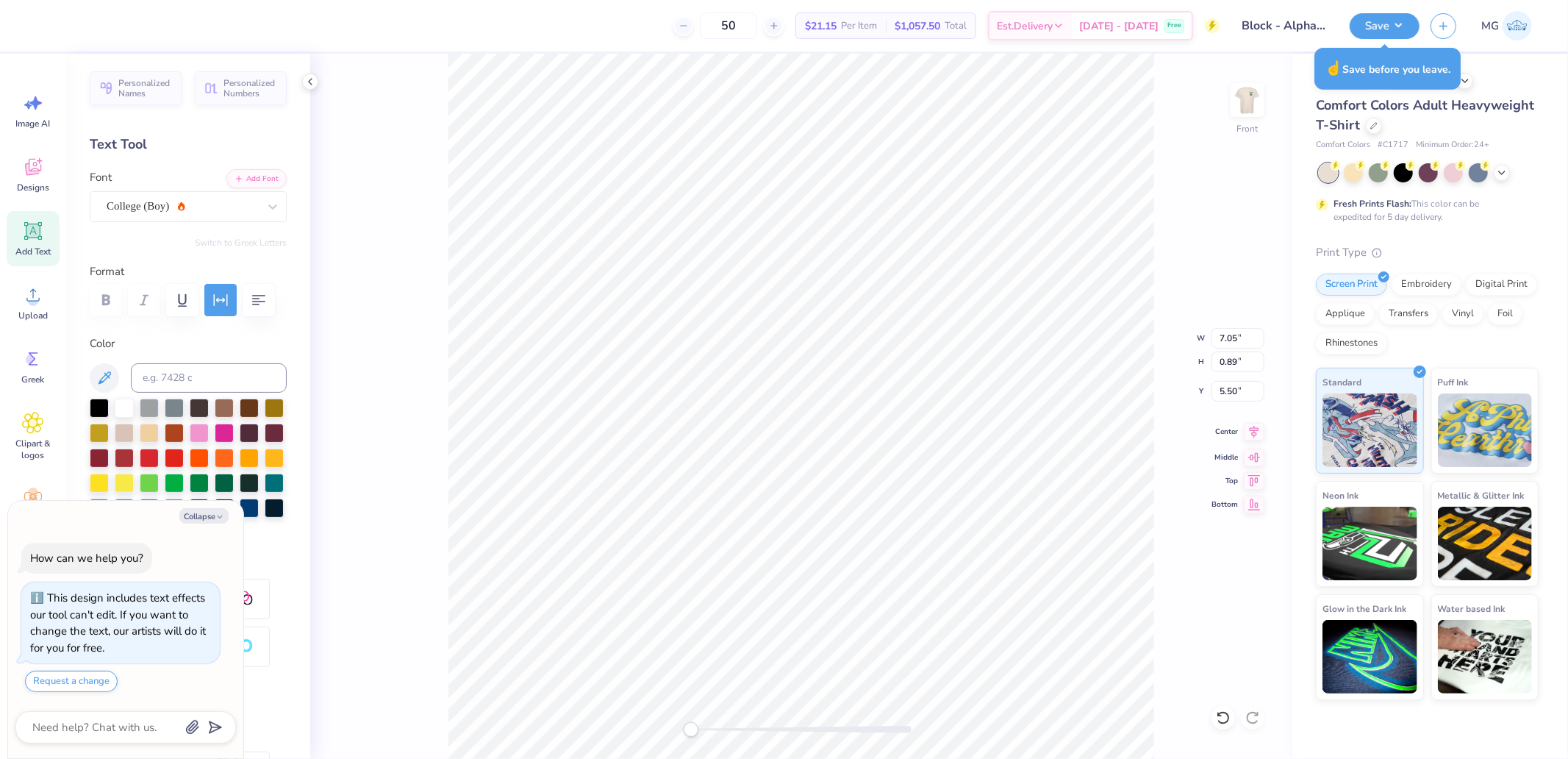
click at [1251, 429] on icon at bounding box center [1254, 431] width 21 height 18
click at [1257, 430] on icon at bounding box center [1254, 432] width 9 height 12
click at [1255, 437] on icon at bounding box center [1254, 431] width 21 height 18
click at [1257, 432] on icon at bounding box center [1254, 431] width 21 height 18
type textarea "x"
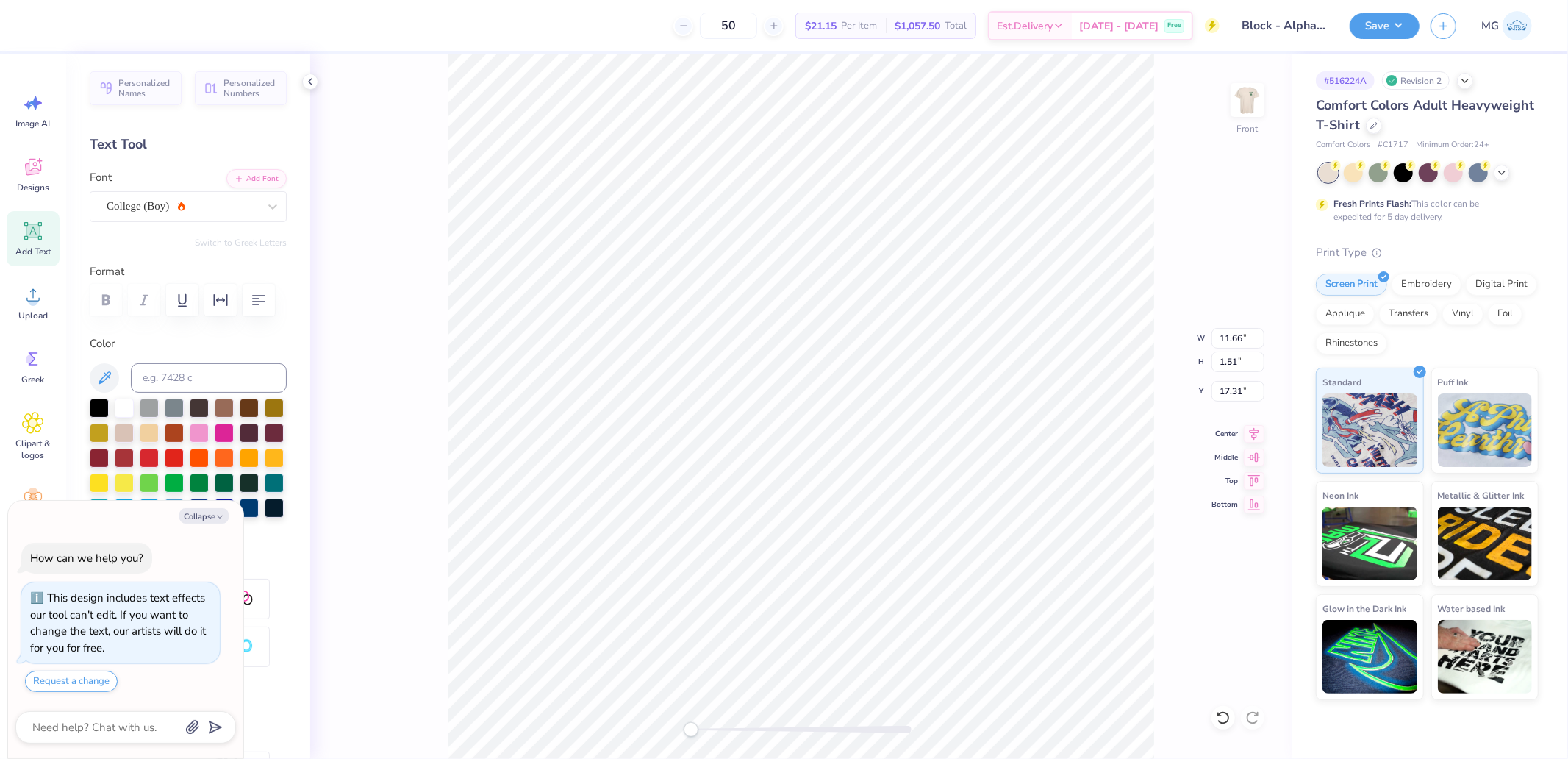
type input "7.99"
type input "18.99"
click at [1256, 433] on icon at bounding box center [1254, 432] width 9 height 12
click at [1259, 435] on icon at bounding box center [1254, 431] width 21 height 18
click at [1257, 433] on icon at bounding box center [1254, 431] width 21 height 18
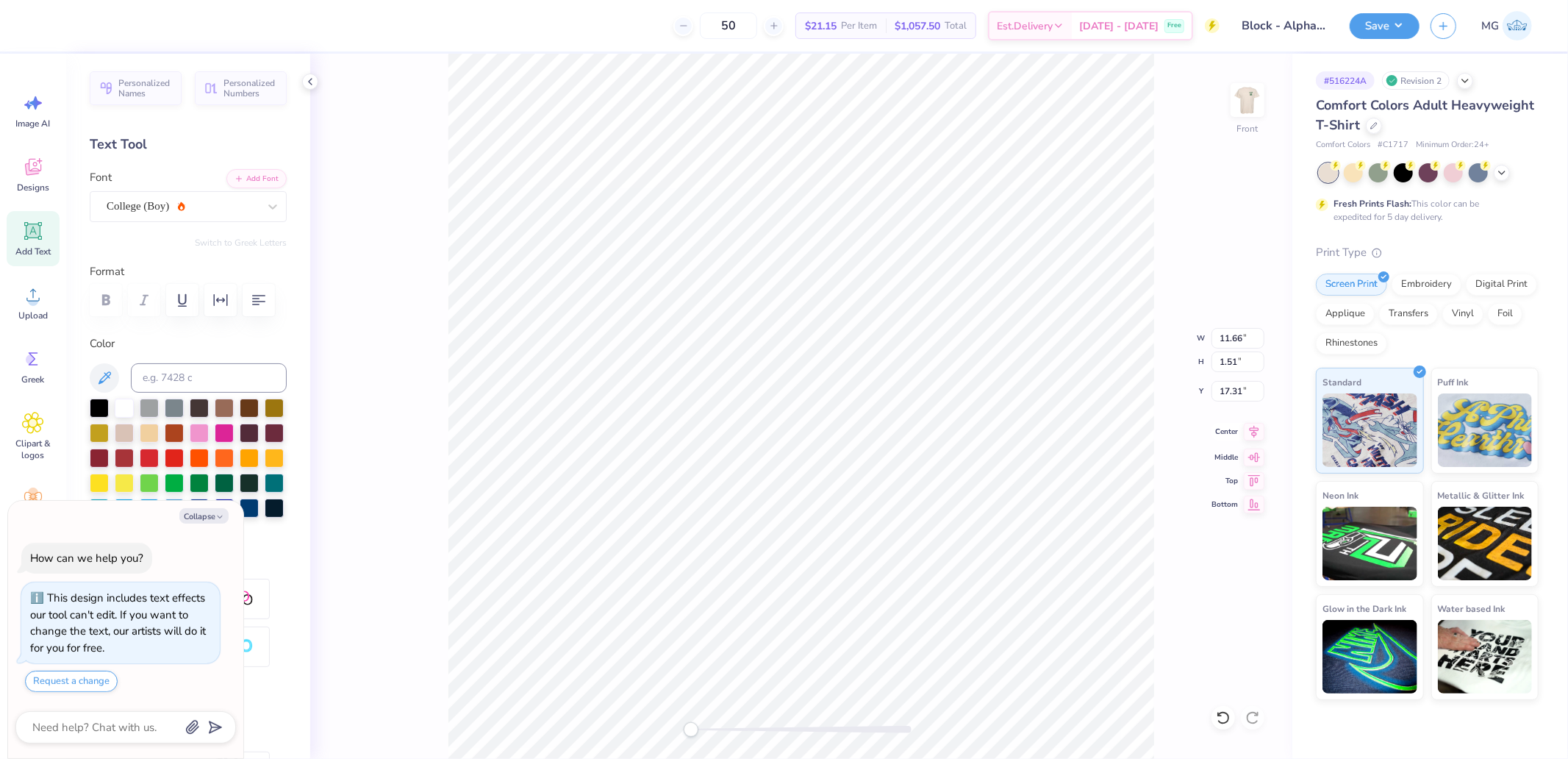
click at [1257, 433] on icon at bounding box center [1254, 431] width 21 height 18
type textarea "x"
click at [1244, 356] on input "16.32" at bounding box center [1238, 362] width 53 height 21
type input "15"
type textarea "x"
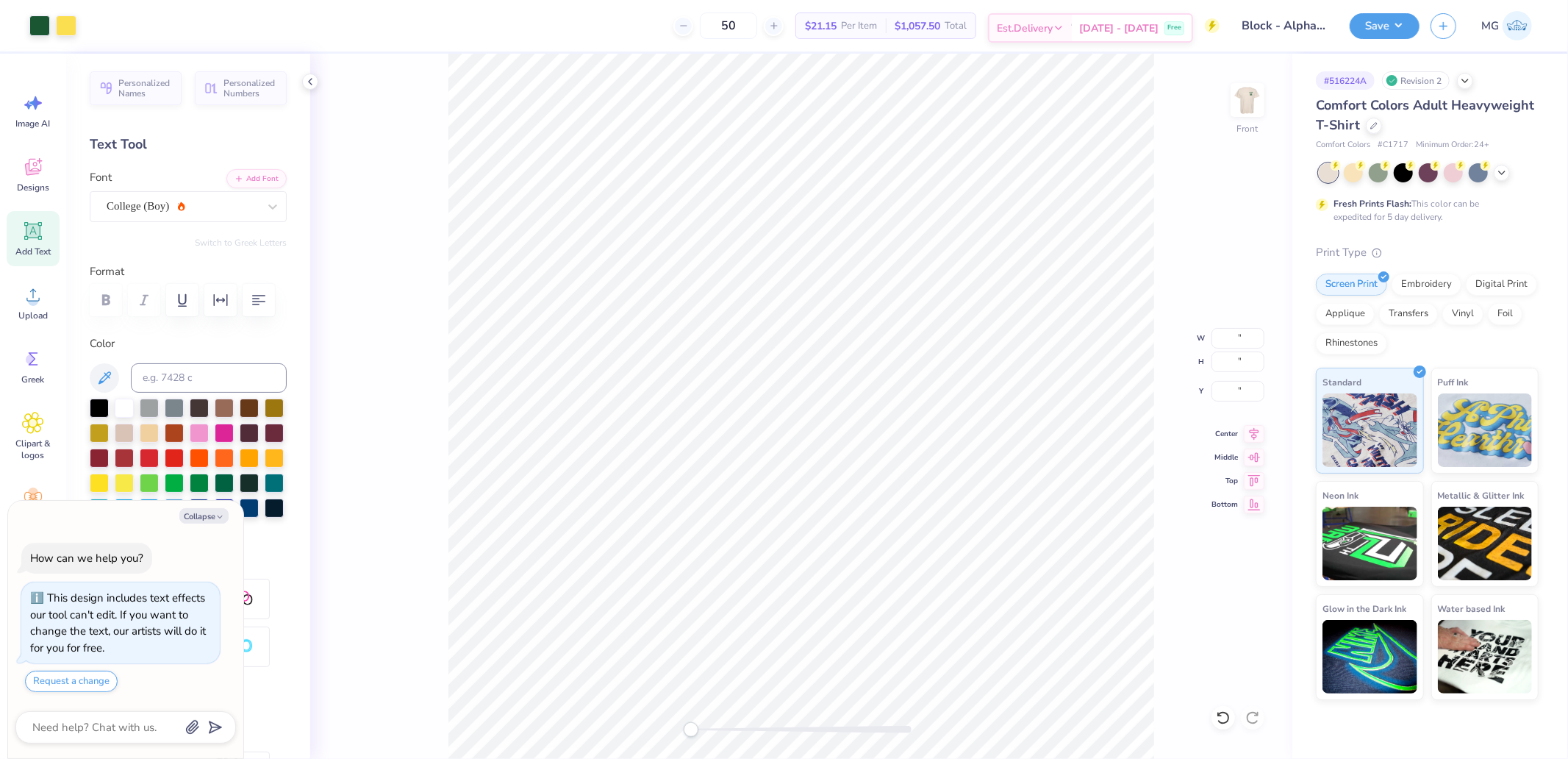
type textarea "x"
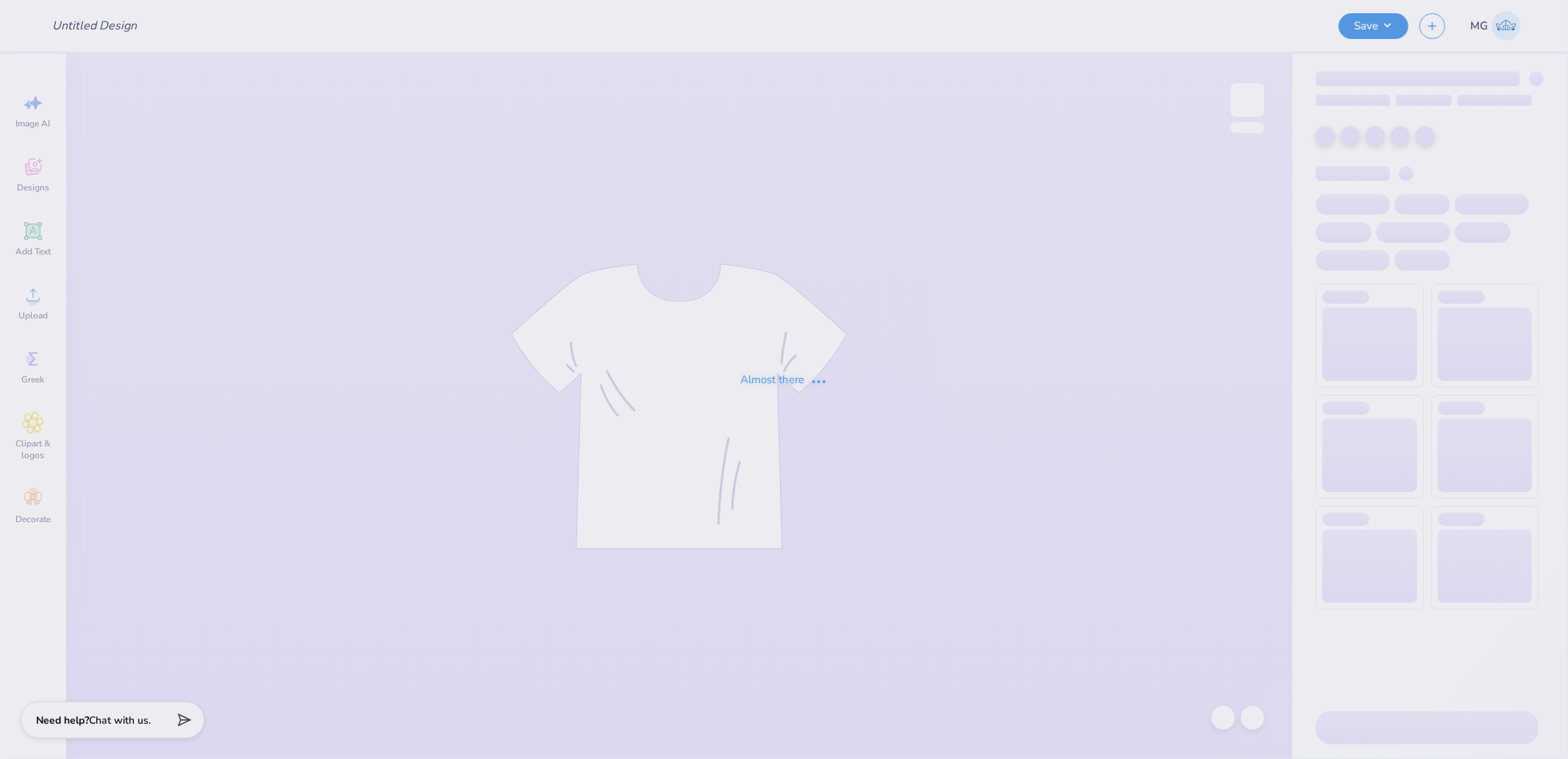
type input "Block - Alpha Delta Phi at [GEOGRAPHIC_DATA][US_STATE]"
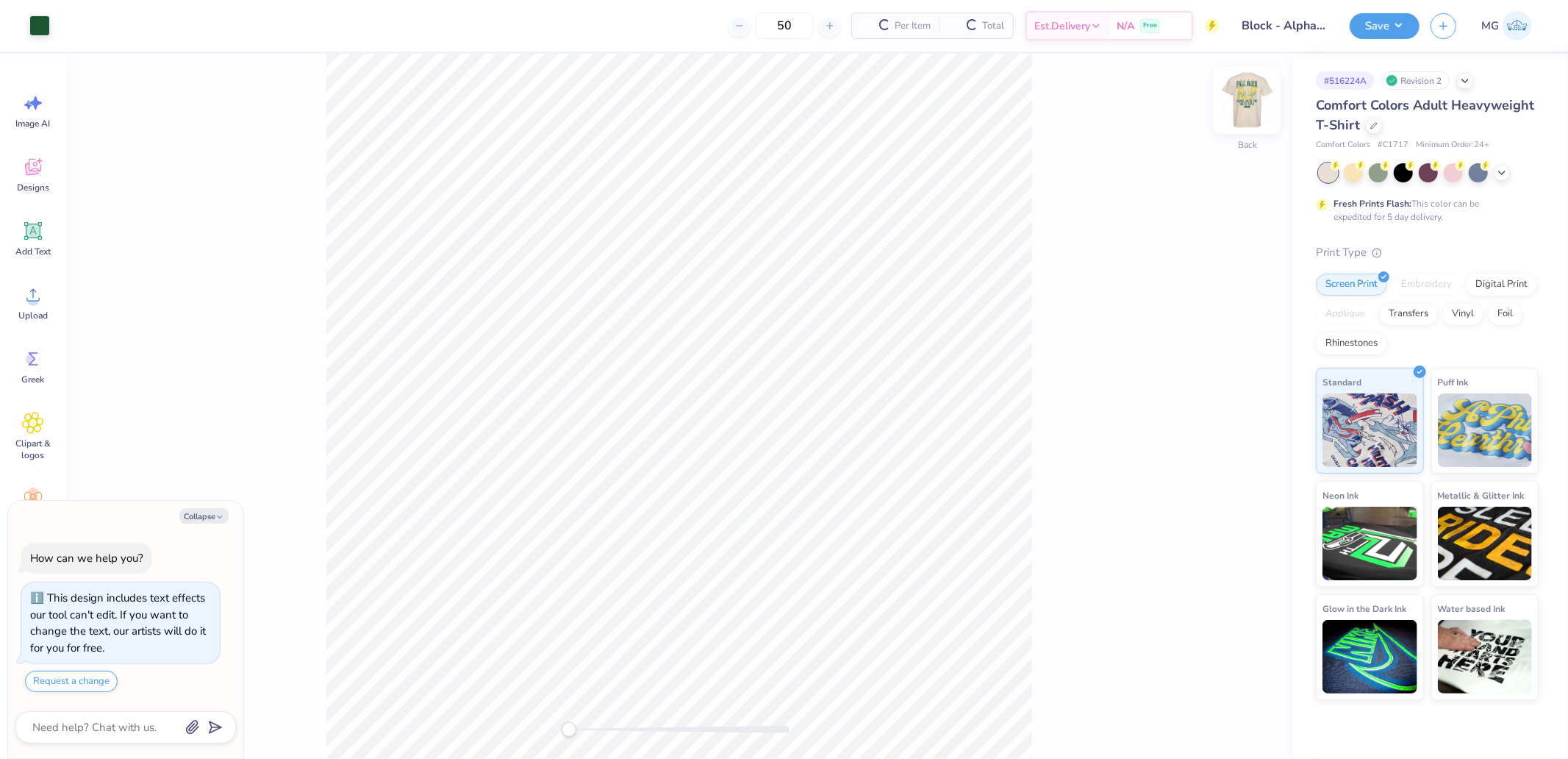
click at [1244, 99] on img at bounding box center [1247, 100] width 59 height 59
click at [25, 302] on icon at bounding box center [33, 295] width 22 height 22
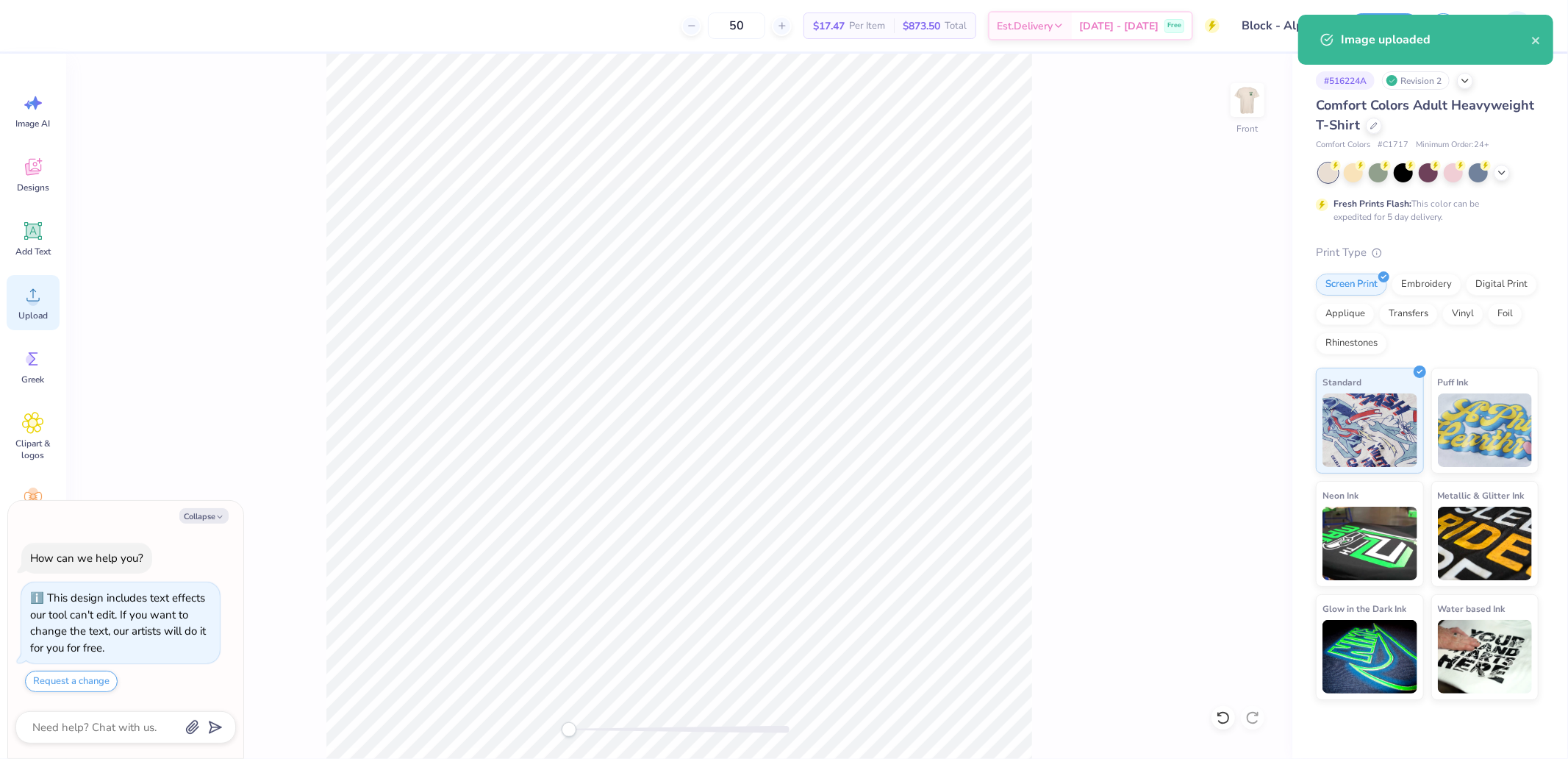
click at [41, 297] on icon at bounding box center [33, 295] width 22 height 22
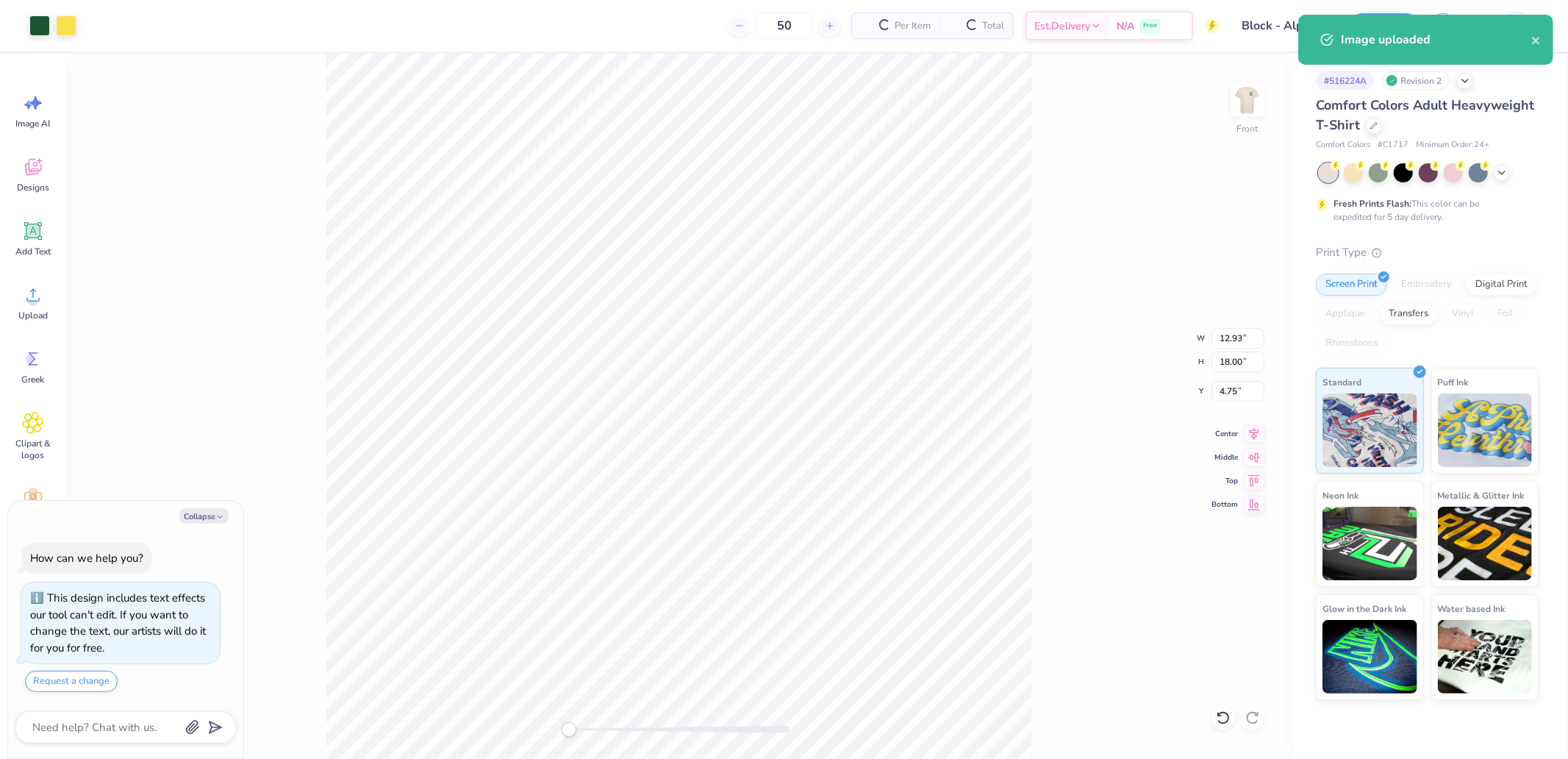
type textarea "x"
click at [1235, 357] on input "18.00" at bounding box center [1238, 362] width 53 height 21
type input "15"
type textarea "x"
type input "10.78"
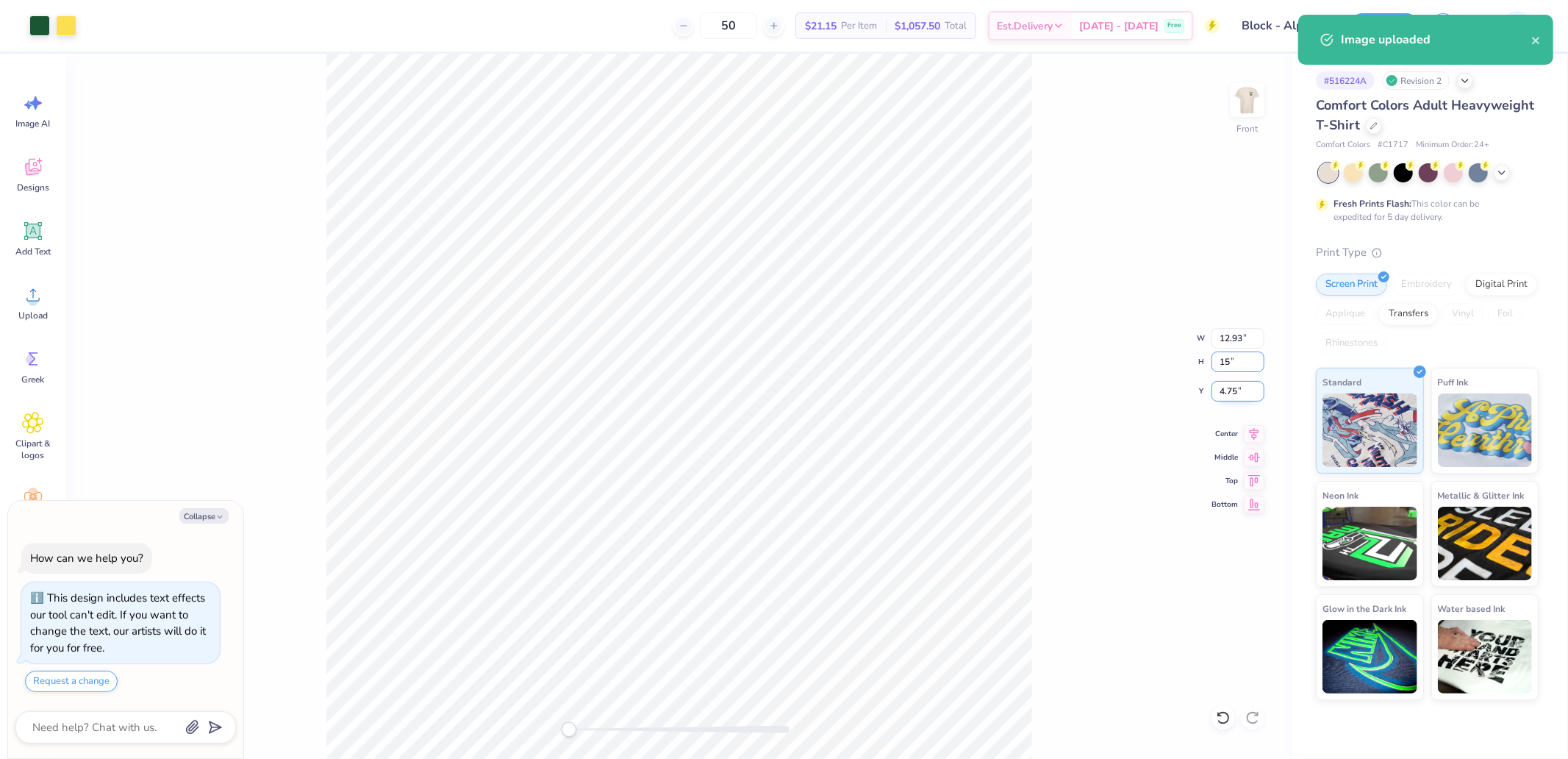
type input "15.00"
click at [1236, 385] on input "6.25" at bounding box center [1238, 391] width 53 height 21
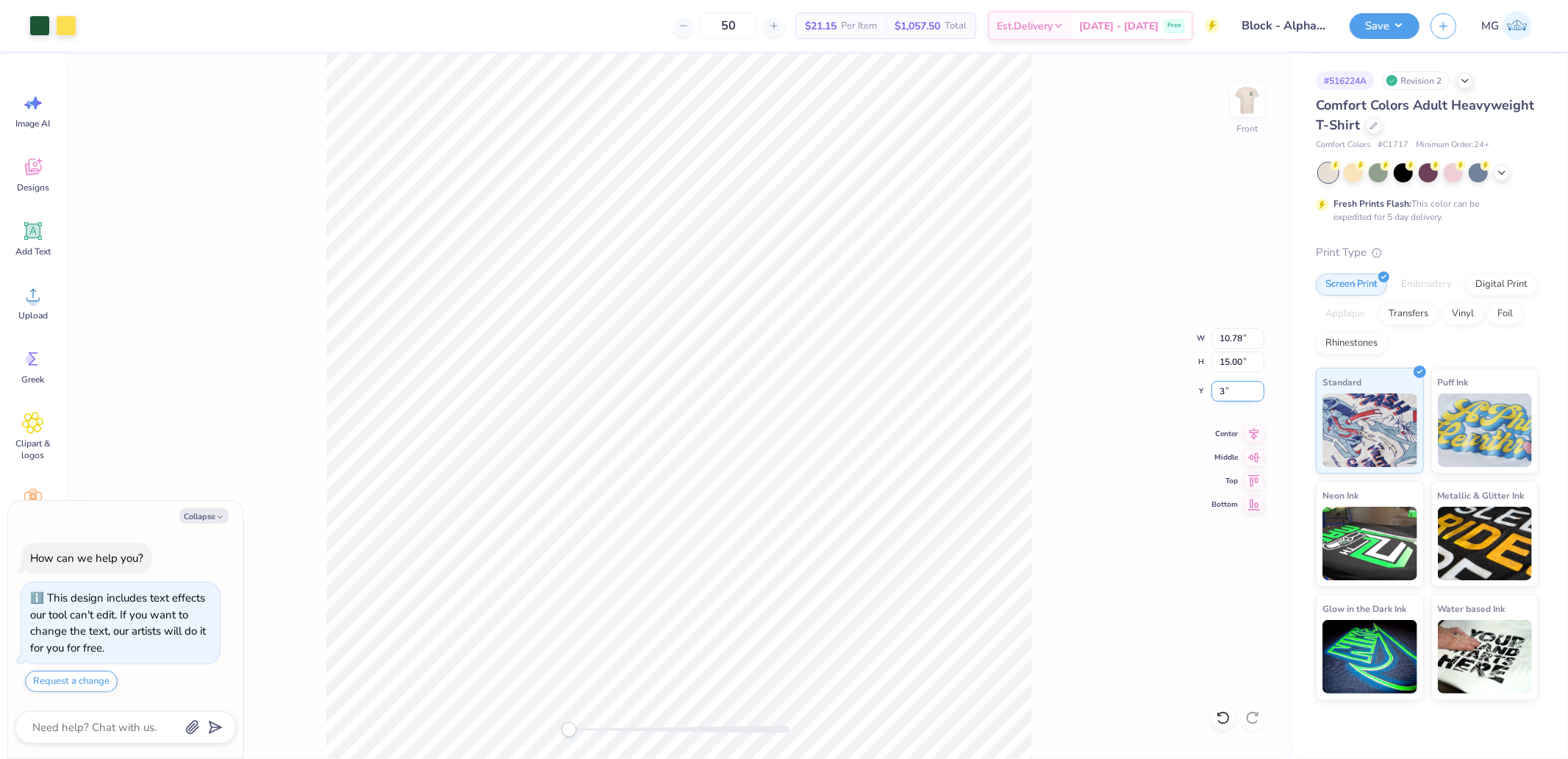
type input "3"
click at [1394, 32] on button "Save" at bounding box center [1385, 23] width 70 height 25
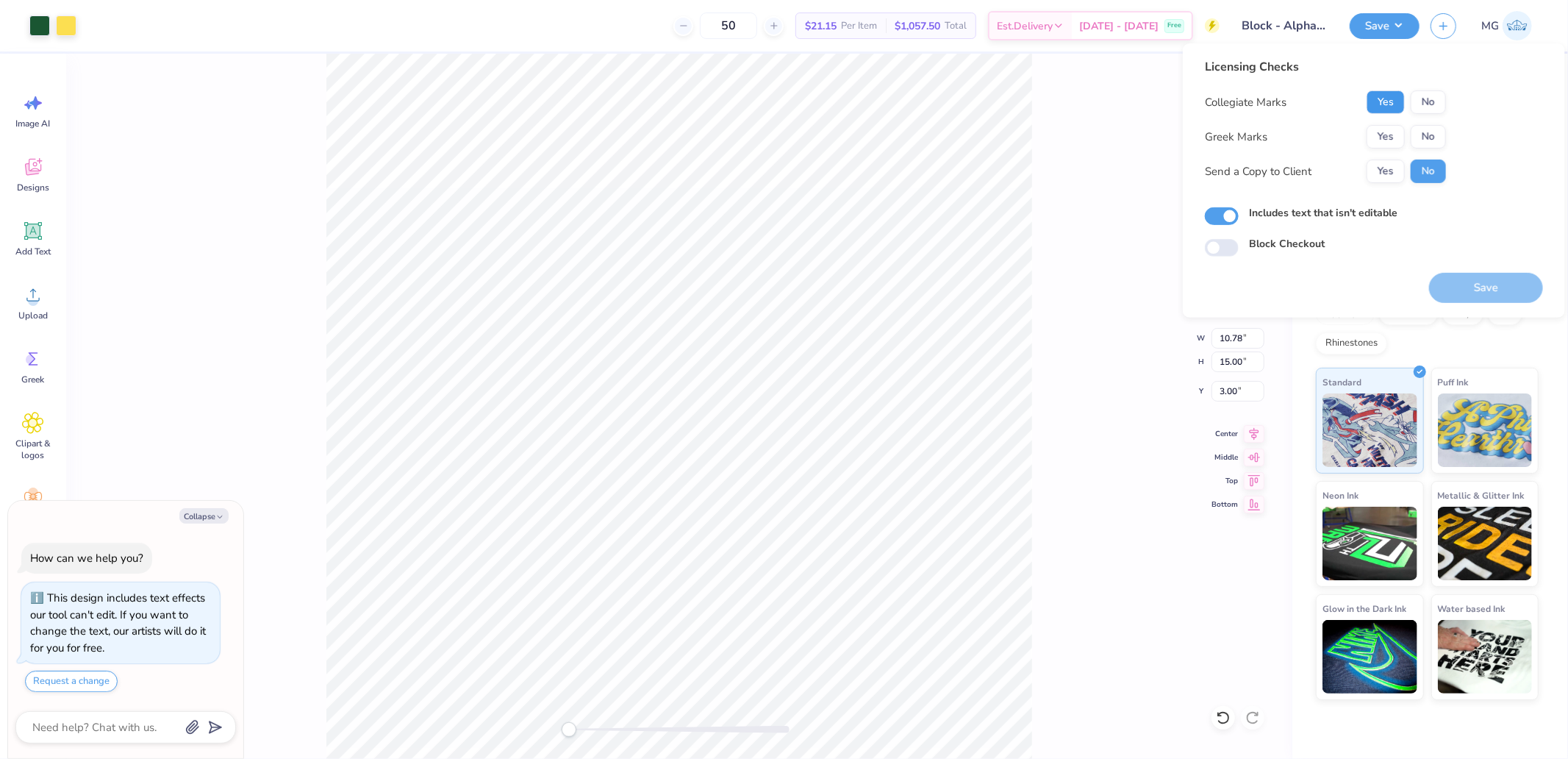
click at [1382, 104] on button "Yes" at bounding box center [1386, 102] width 39 height 24
drag, startPoint x: 1385, startPoint y: 138, endPoint x: 1401, endPoint y: 156, distance: 24.1
click at [1385, 140] on button "Yes" at bounding box center [1386, 137] width 39 height 24
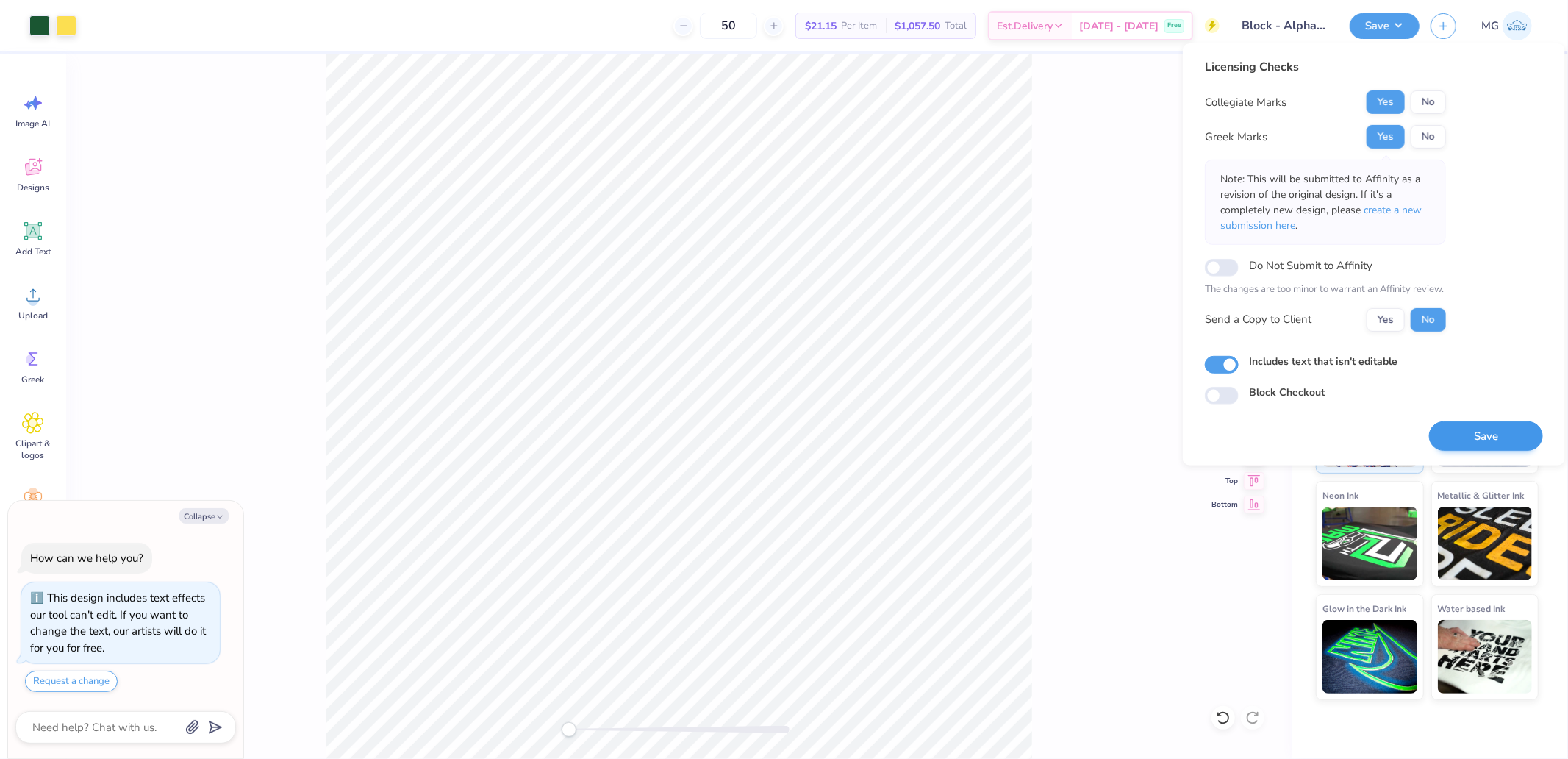
drag, startPoint x: 1475, startPoint y: 415, endPoint x: 1472, endPoint y: 425, distance: 10.4
click at [1473, 423] on div "Save" at bounding box center [1486, 427] width 114 height 46
drag, startPoint x: 1464, startPoint y: 442, endPoint x: 1294, endPoint y: 400, distance: 175.1
click at [1462, 442] on button "Save" at bounding box center [1486, 435] width 114 height 30
type textarea "x"
